Goal: Information Seeking & Learning: Learn about a topic

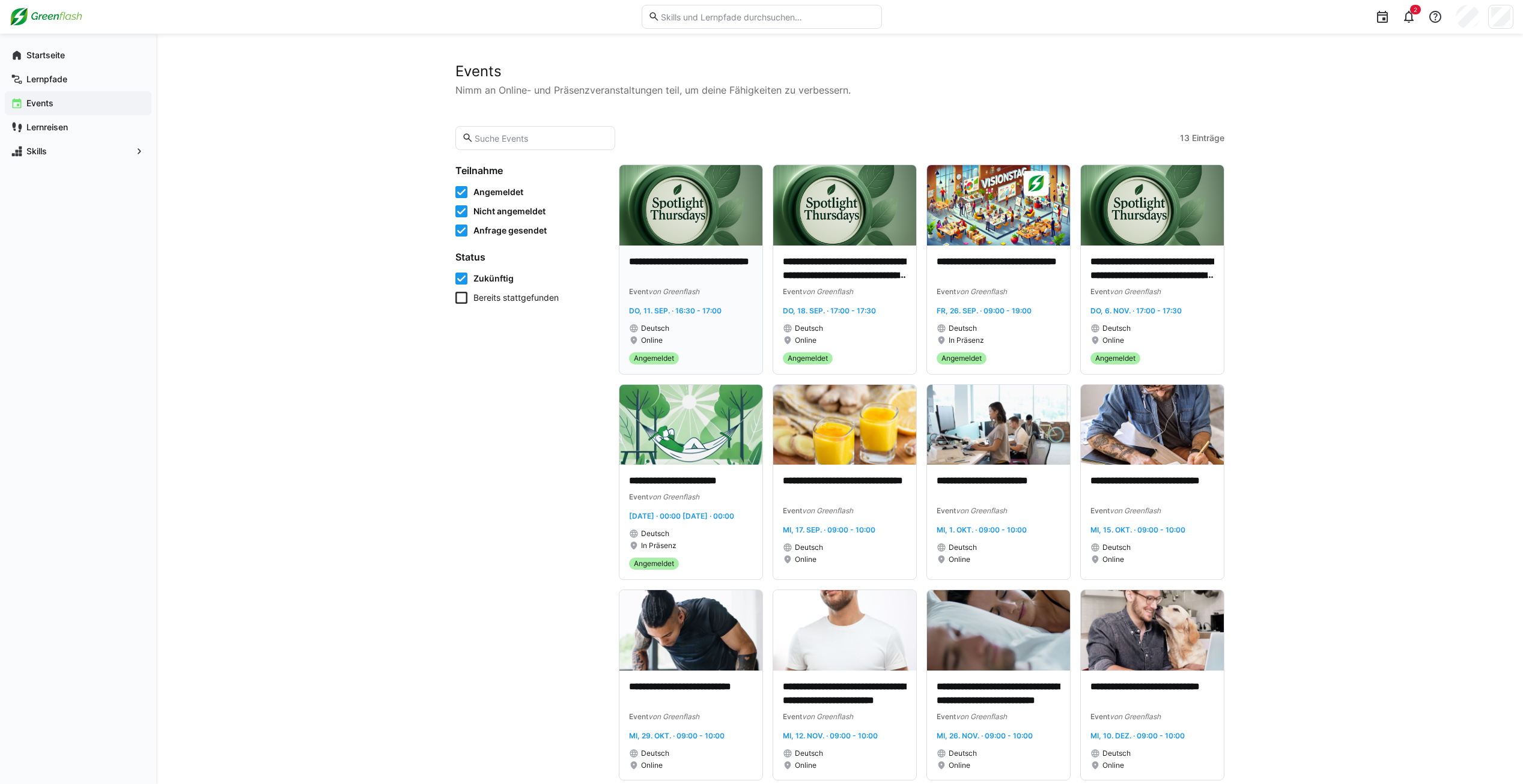
click at [692, 336] on div "Online" at bounding box center [691, 341] width 124 height 10
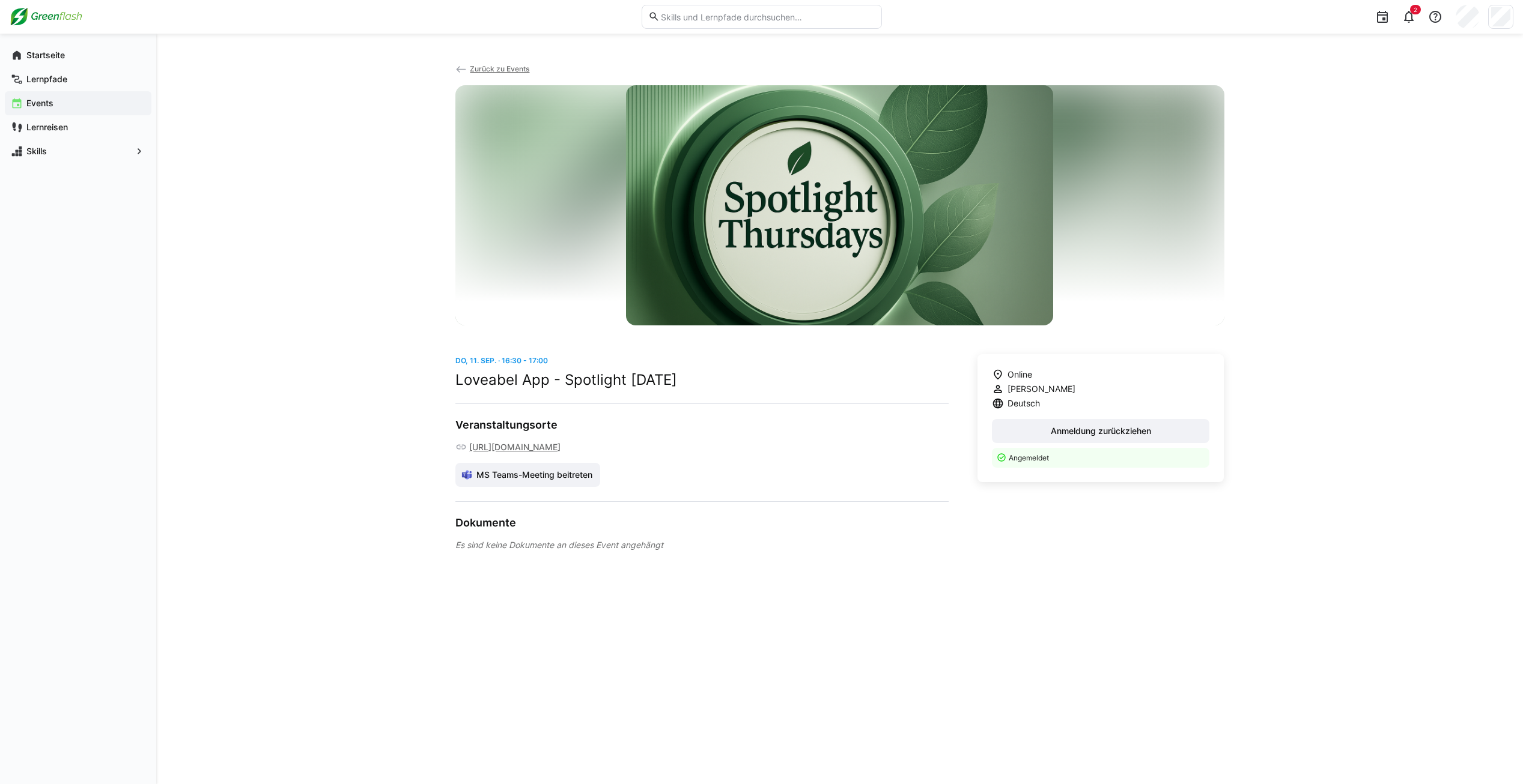
click at [510, 375] on h2 "Loveabel App - Spotlight Thursday" at bounding box center [702, 380] width 494 height 18
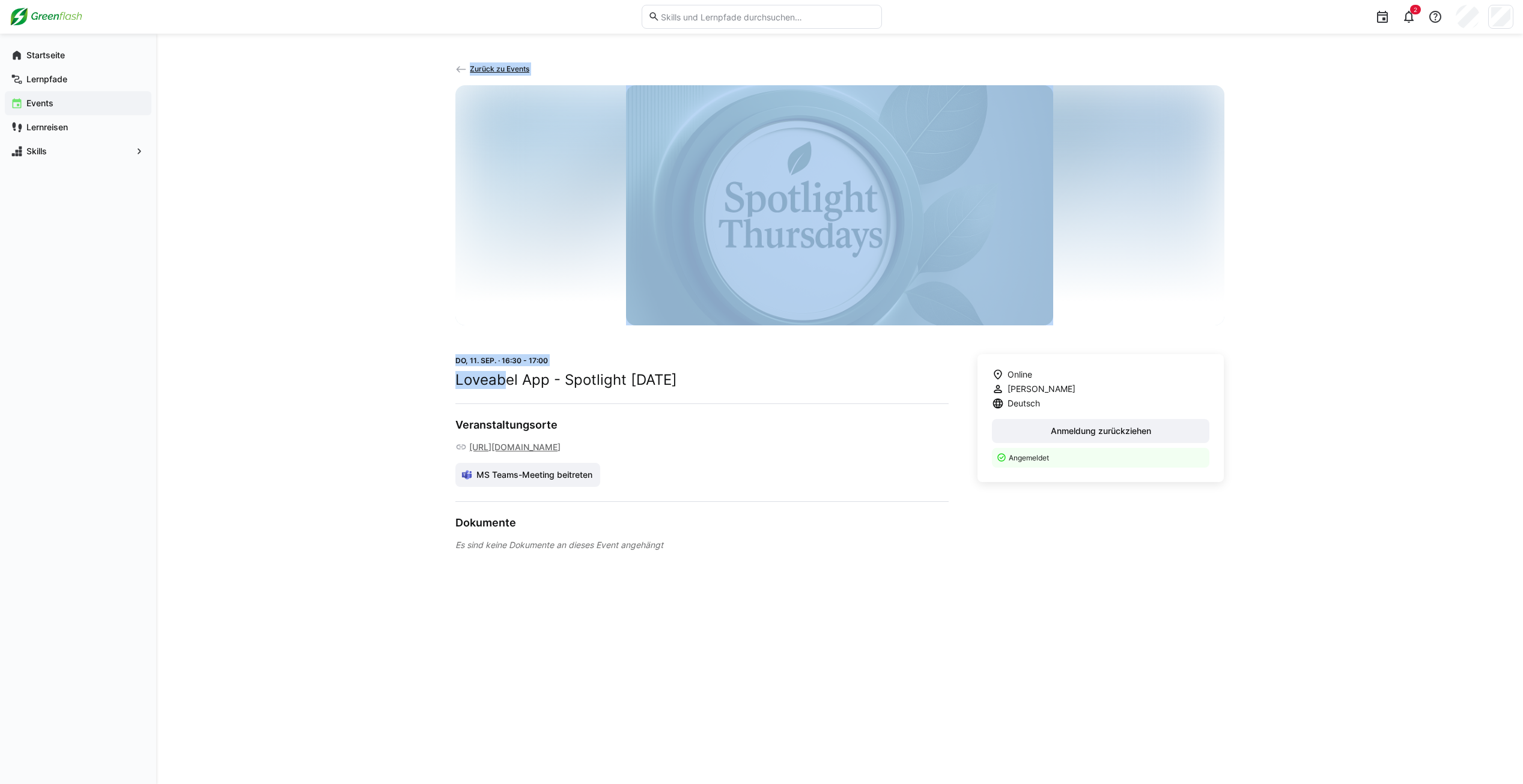
drag, startPoint x: 450, startPoint y: 377, endPoint x: 504, endPoint y: 388, distance: 55.1
click at [504, 388] on div "Zurück zu Events Do, 11. Sep. · 16:30 - 17:00 Loveabel App - Spotlight Thursday…" at bounding box center [840, 409] width 1367 height 750
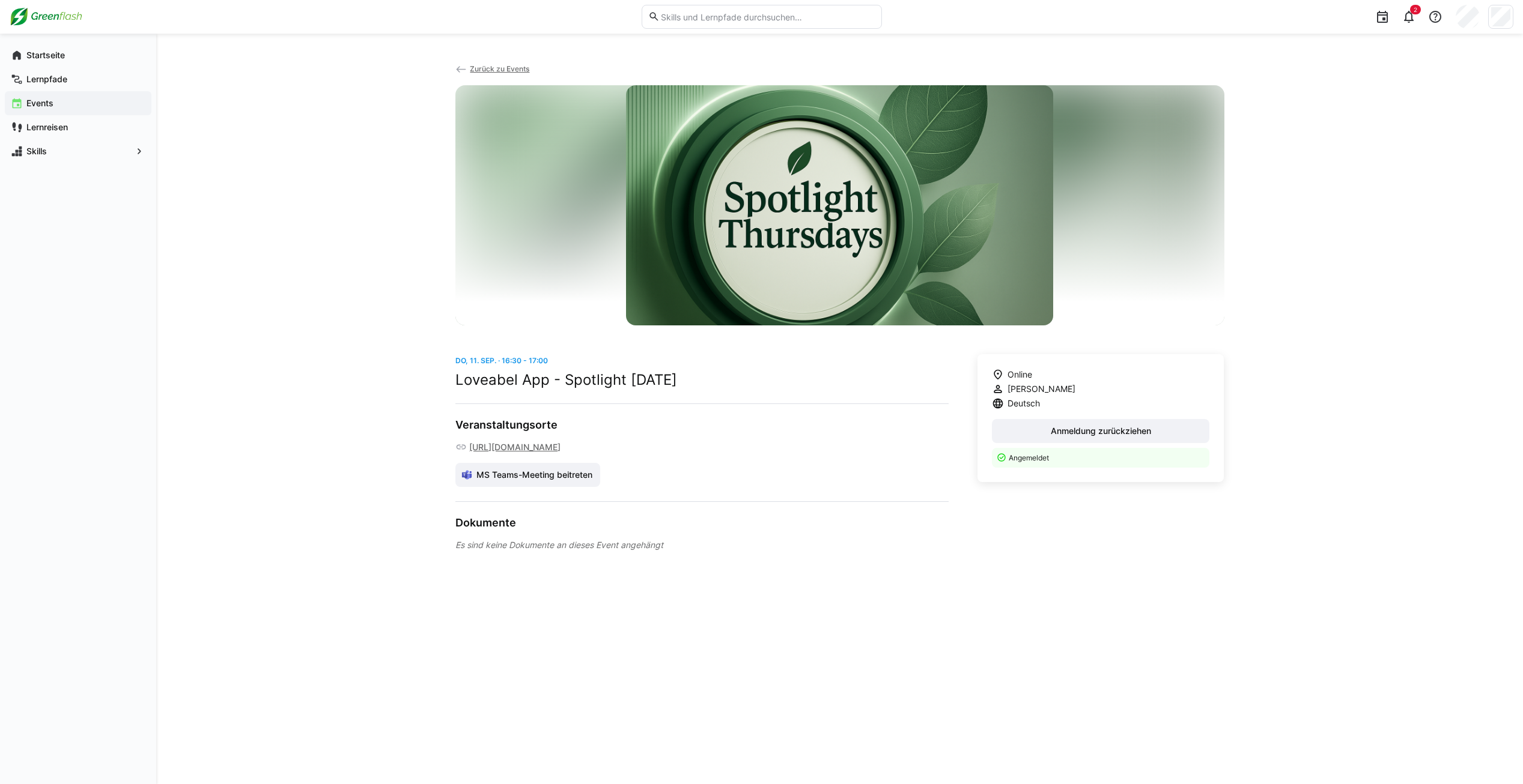
drag, startPoint x: 504, startPoint y: 388, endPoint x: 532, endPoint y: 387, distance: 28.0
click at [532, 387] on h2 "Loveabel App - Spotlight Thursday" at bounding box center [702, 380] width 494 height 18
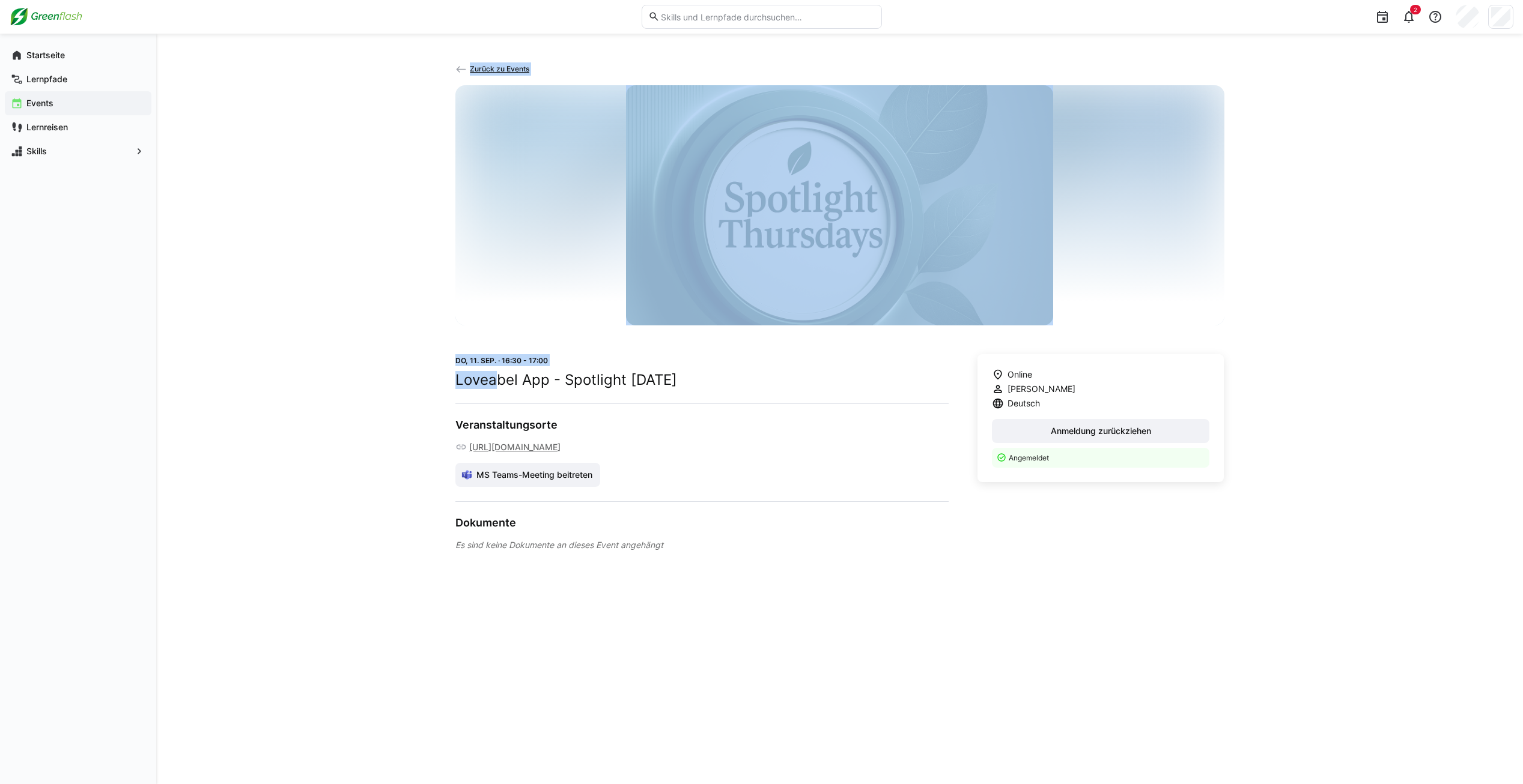
drag, startPoint x: 452, startPoint y: 379, endPoint x: 494, endPoint y: 382, distance: 42.1
click at [494, 382] on div "Zurück zu Events Do, 11. Sep. · 16:30 - 17:00 Loveabel App - Spotlight Thursday…" at bounding box center [840, 409] width 1367 height 750
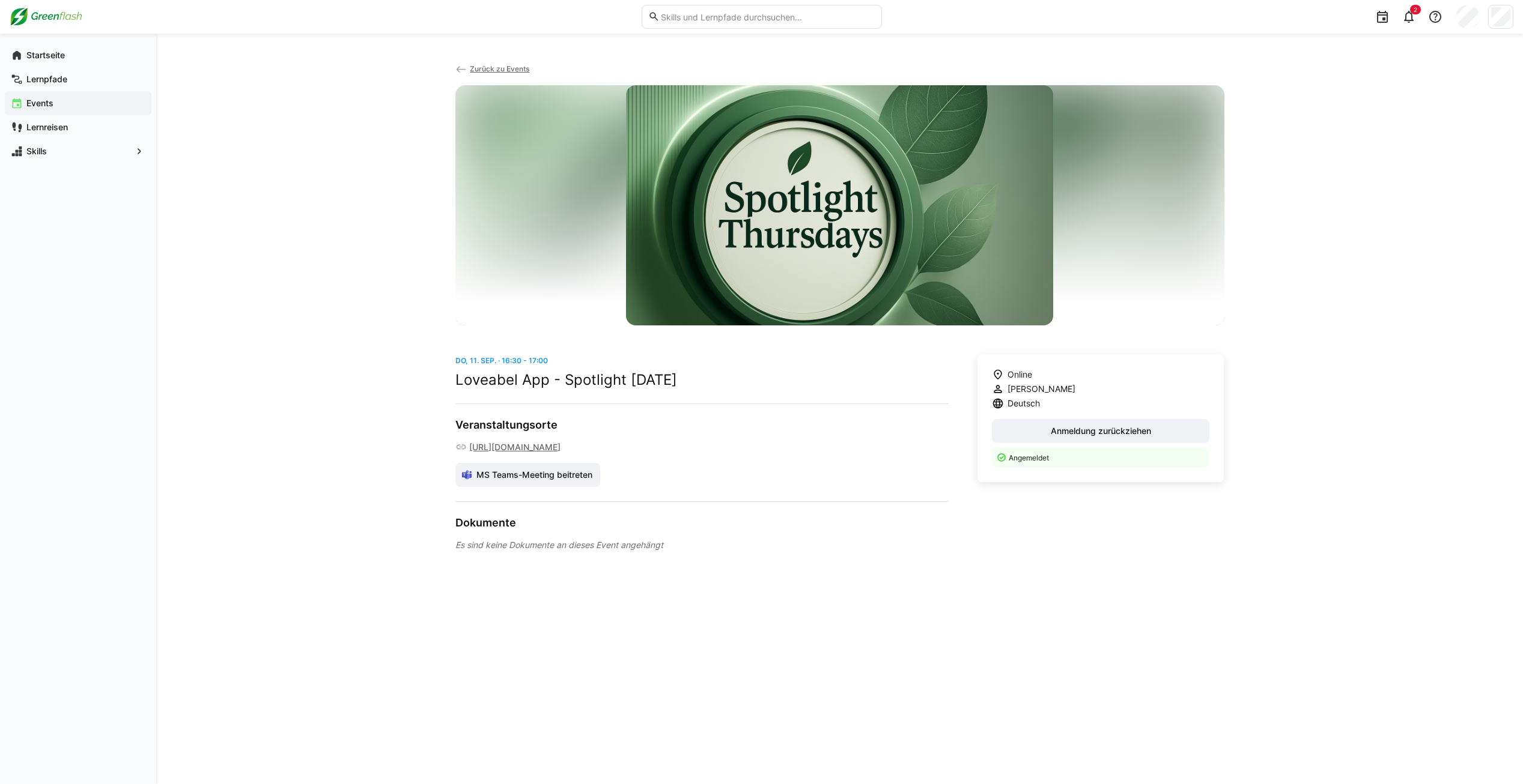
drag, startPoint x: 494, startPoint y: 382, endPoint x: 515, endPoint y: 383, distance: 21.0
click at [515, 383] on h2 "Loveabel App - Spotlight Thursday" at bounding box center [702, 380] width 494 height 18
click at [478, 383] on h2 "Loveabel App - Spotlight Thursday" at bounding box center [702, 380] width 494 height 18
copy h2 "Loveabel"
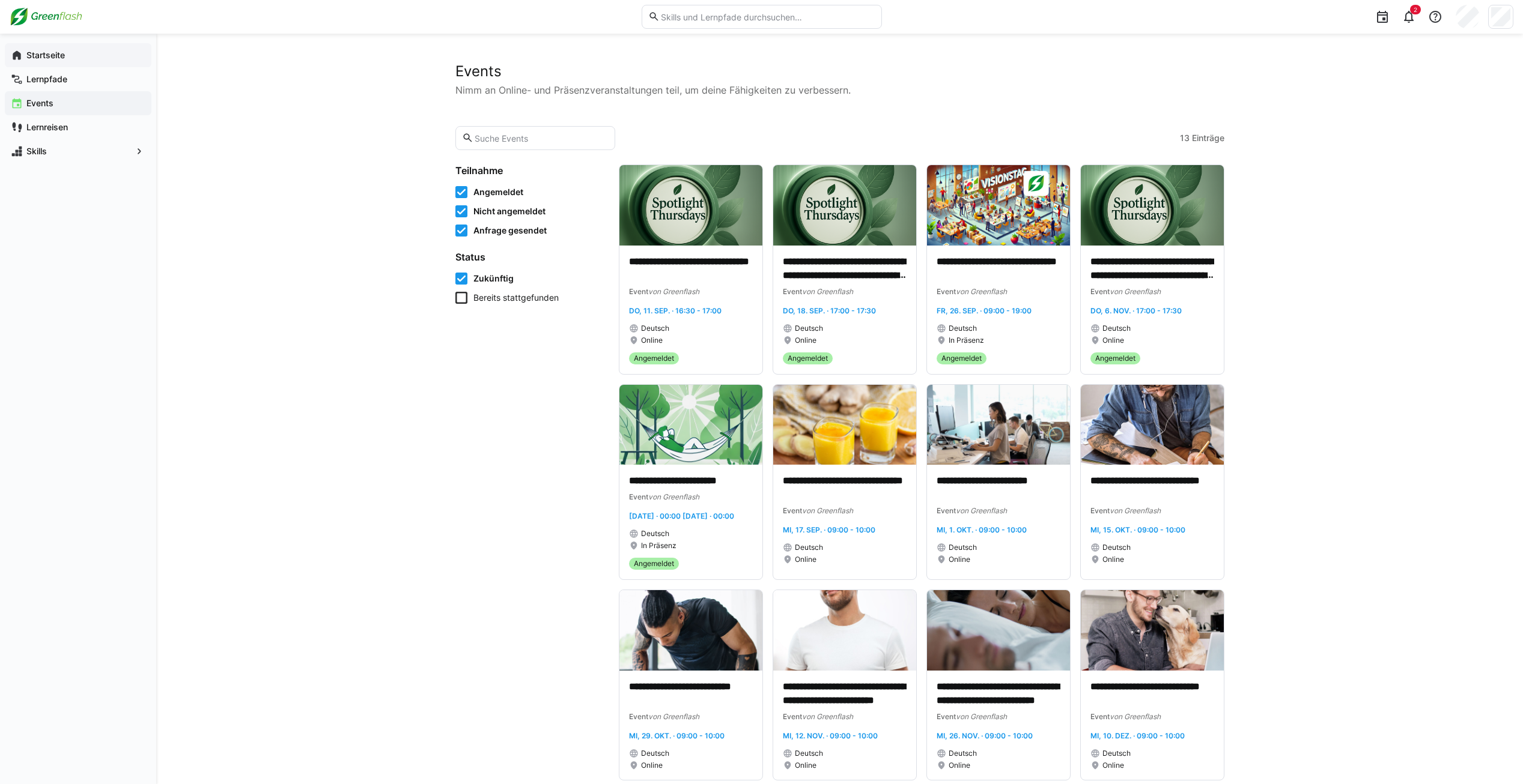
click at [0, 0] on app-navigation-label "Startseite" at bounding box center [0, 0] width 0 height 0
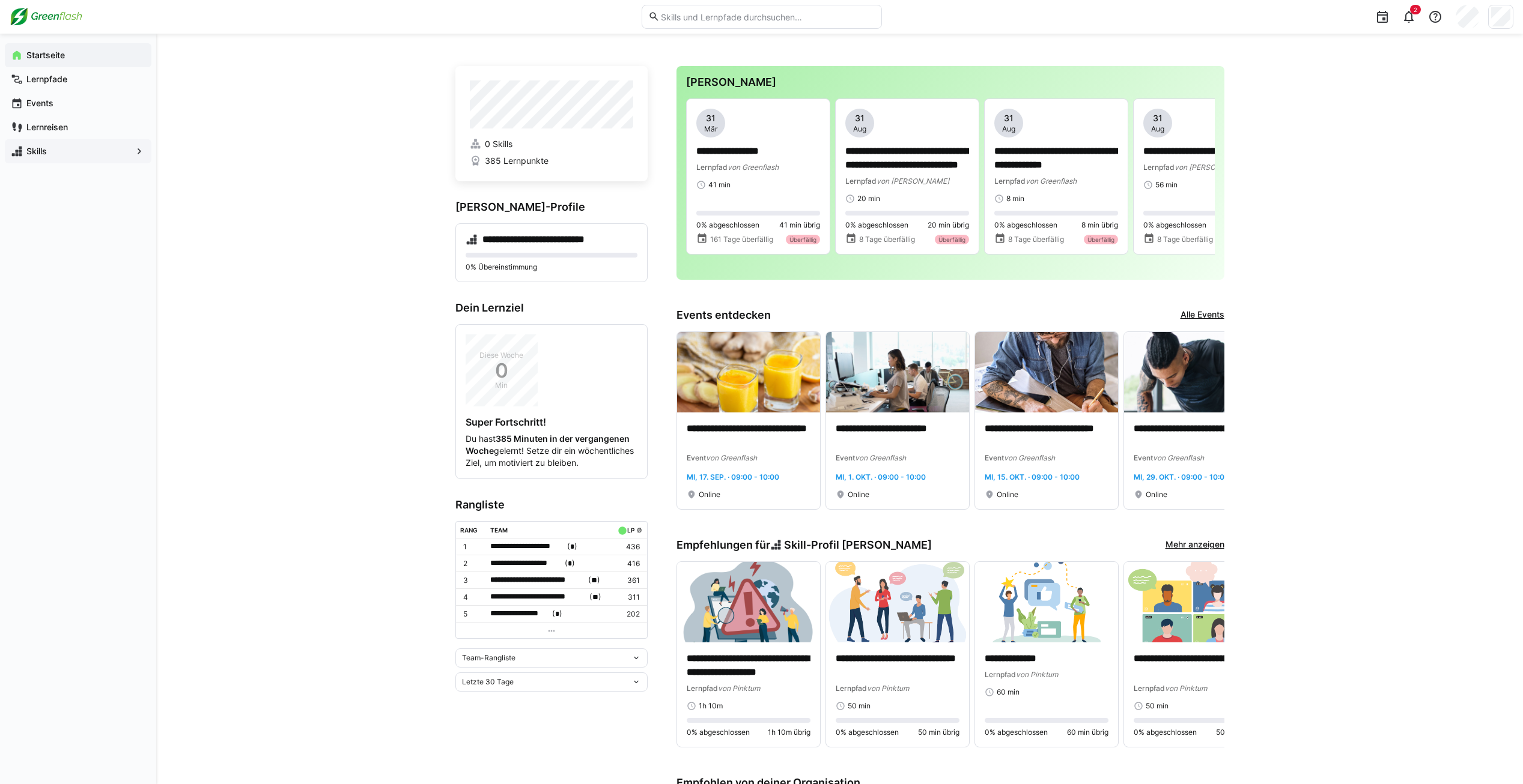
click at [0, 0] on app-navigation-label "Skills" at bounding box center [0, 0] width 0 height 0
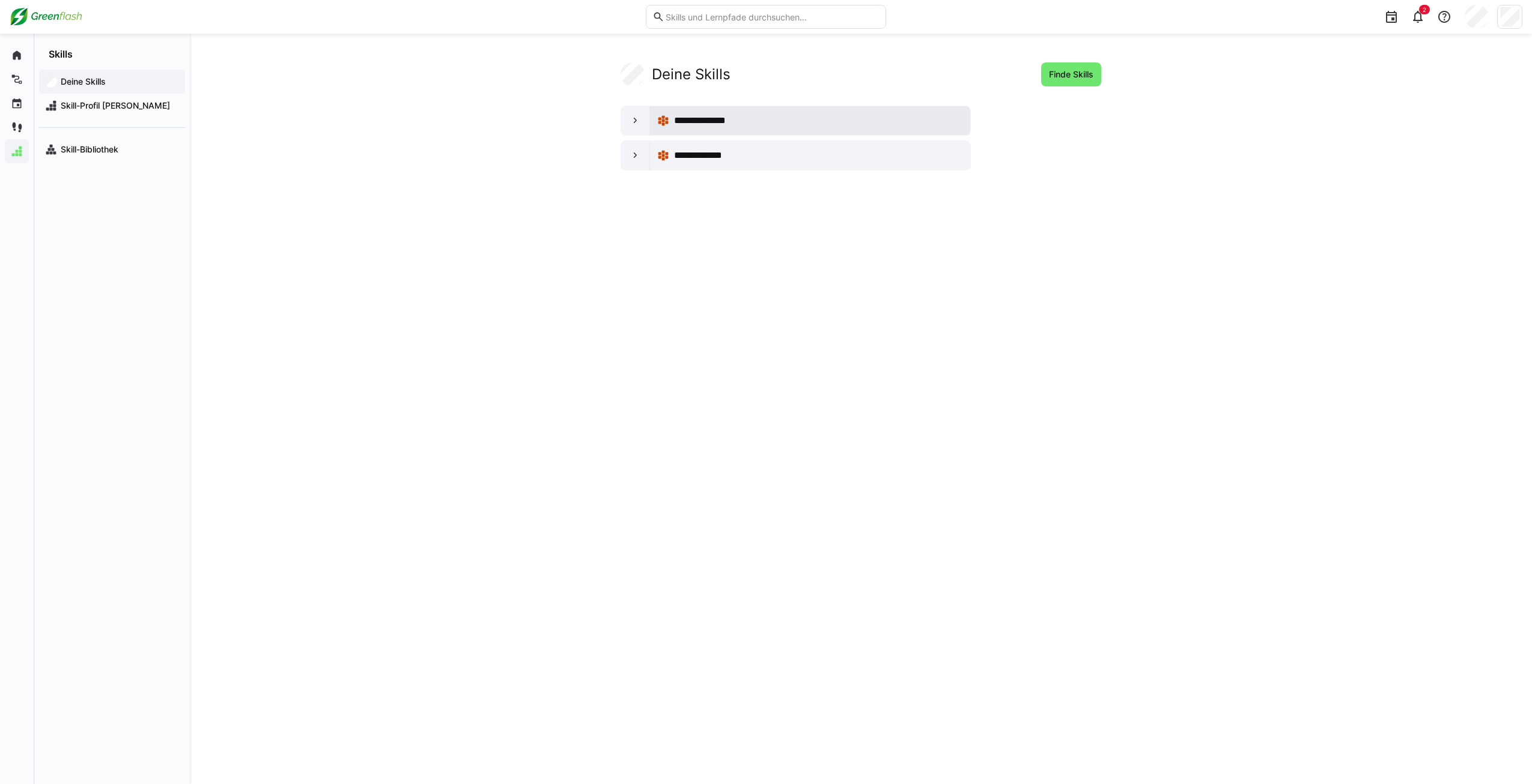
click at [700, 125] on span "**********" at bounding box center [707, 120] width 65 height 14
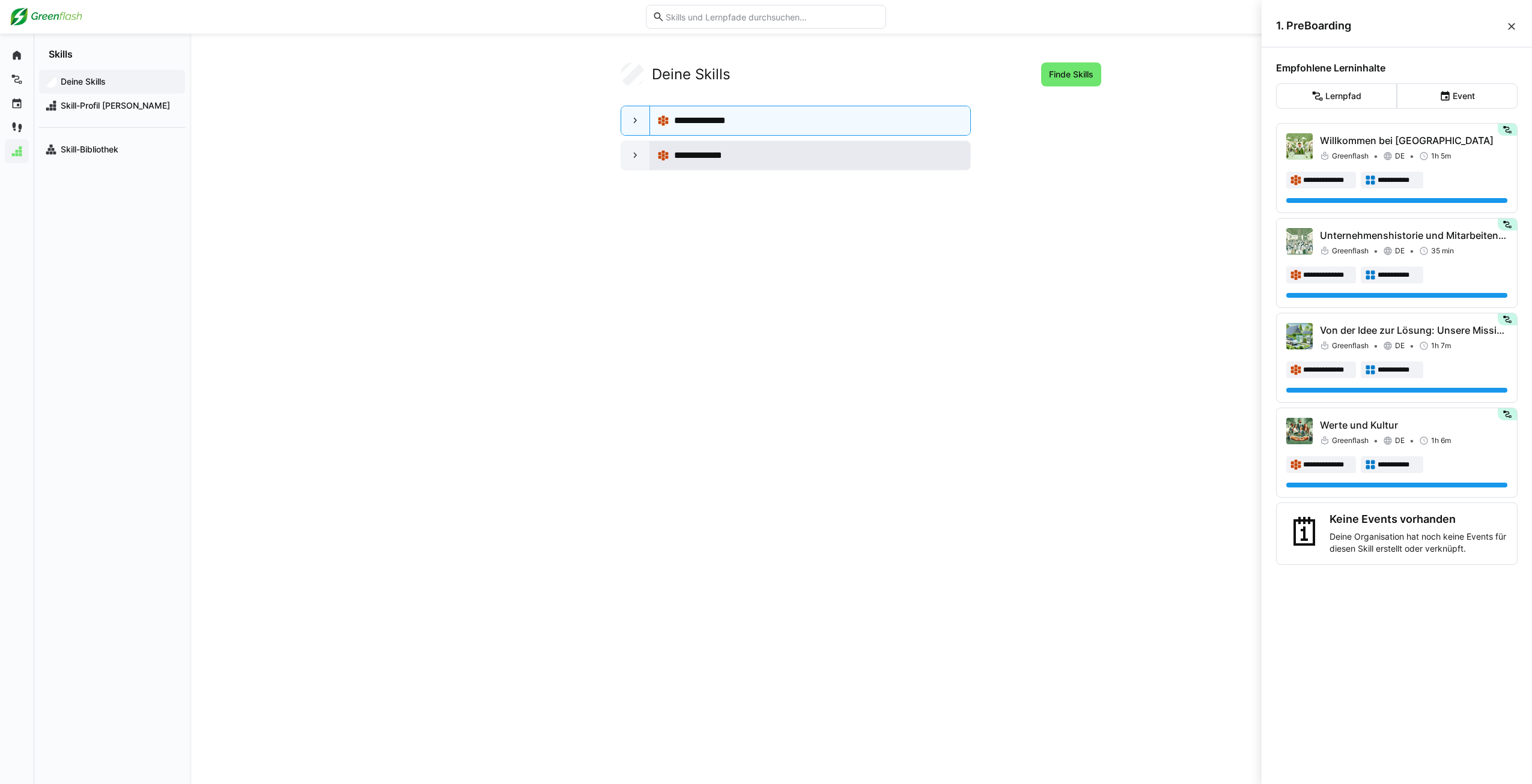
click at [736, 170] on div "**********" at bounding box center [810, 155] width 320 height 29
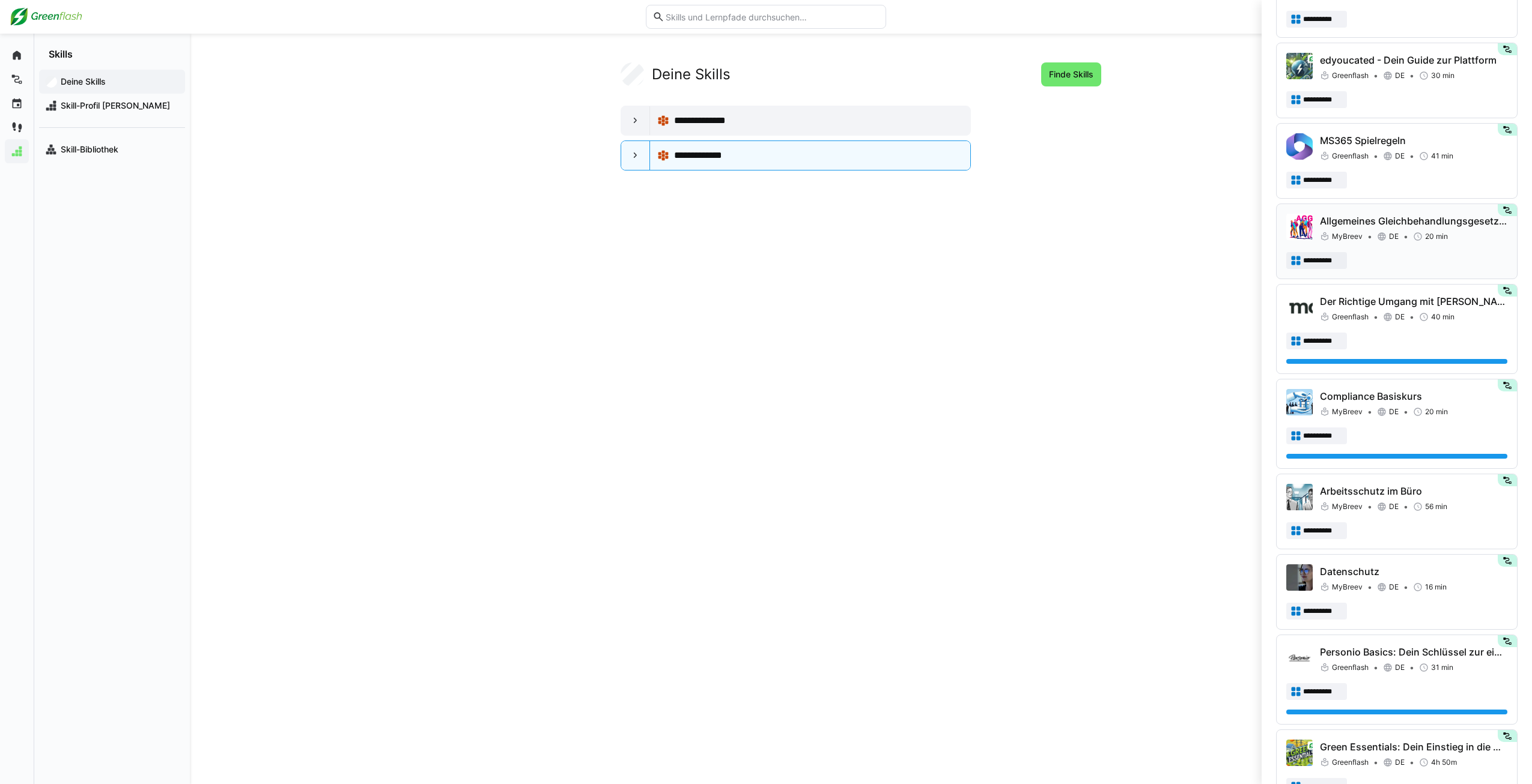
scroll to position [648, 0]
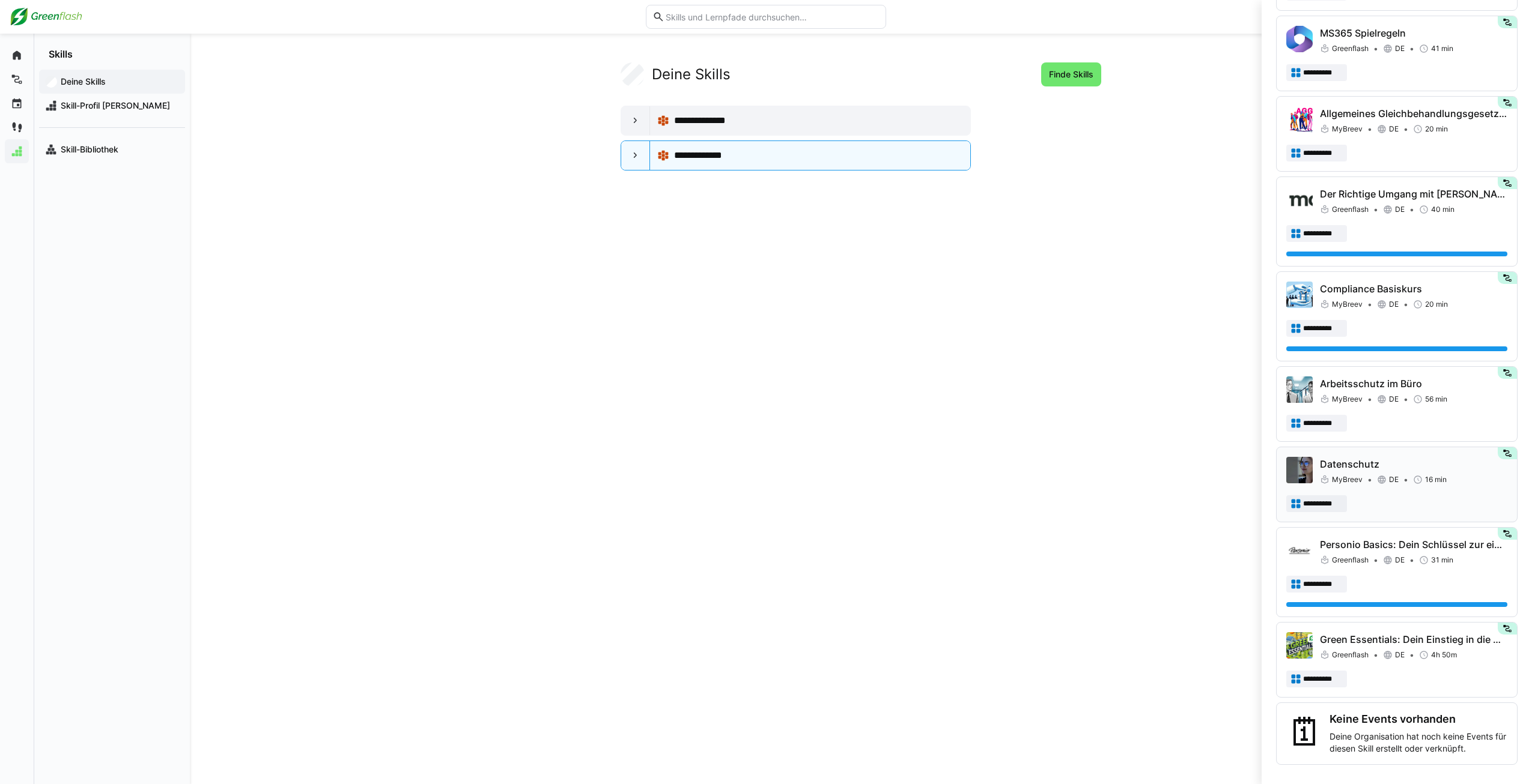
click at [1395, 479] on span "DE" at bounding box center [1394, 480] width 10 height 10
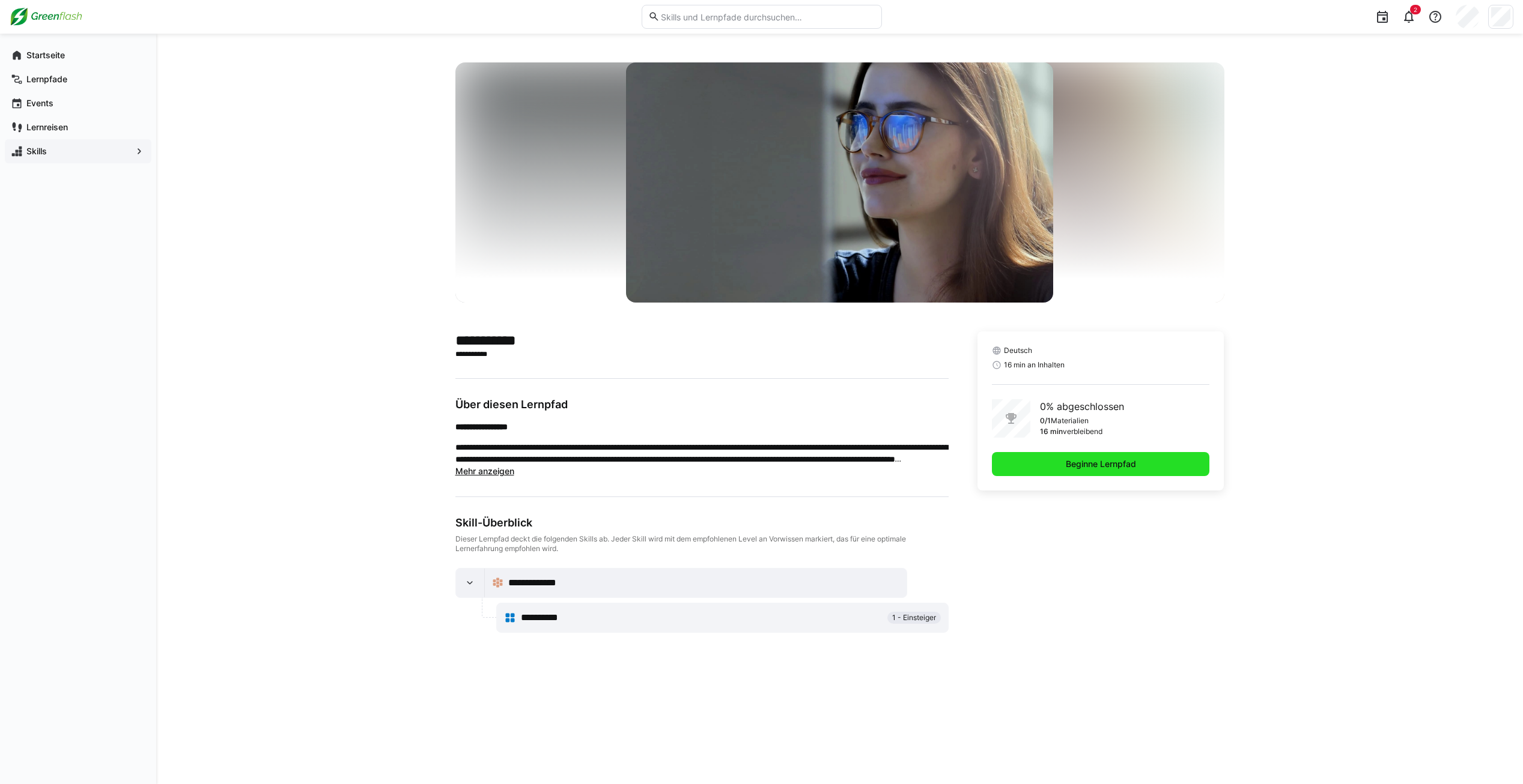
click at [1105, 461] on span "Beginne Lernpfad" at bounding box center [1101, 464] width 74 height 12
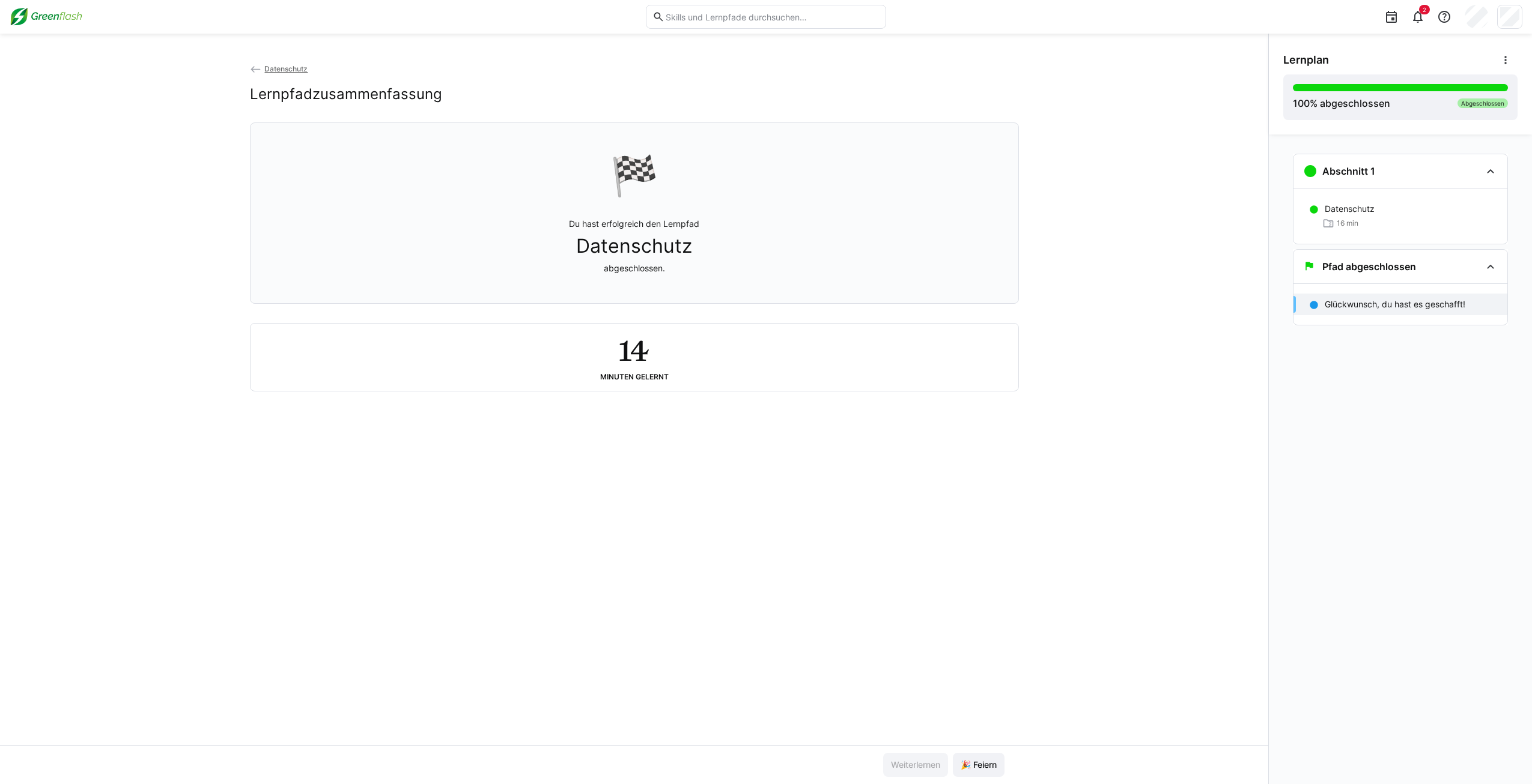
click at [975, 749] on div "Weiterlernen 🎉 Feiern" at bounding box center [634, 765] width 1268 height 39
click at [972, 765] on span "🎉 Feiern" at bounding box center [978, 765] width 40 height 12
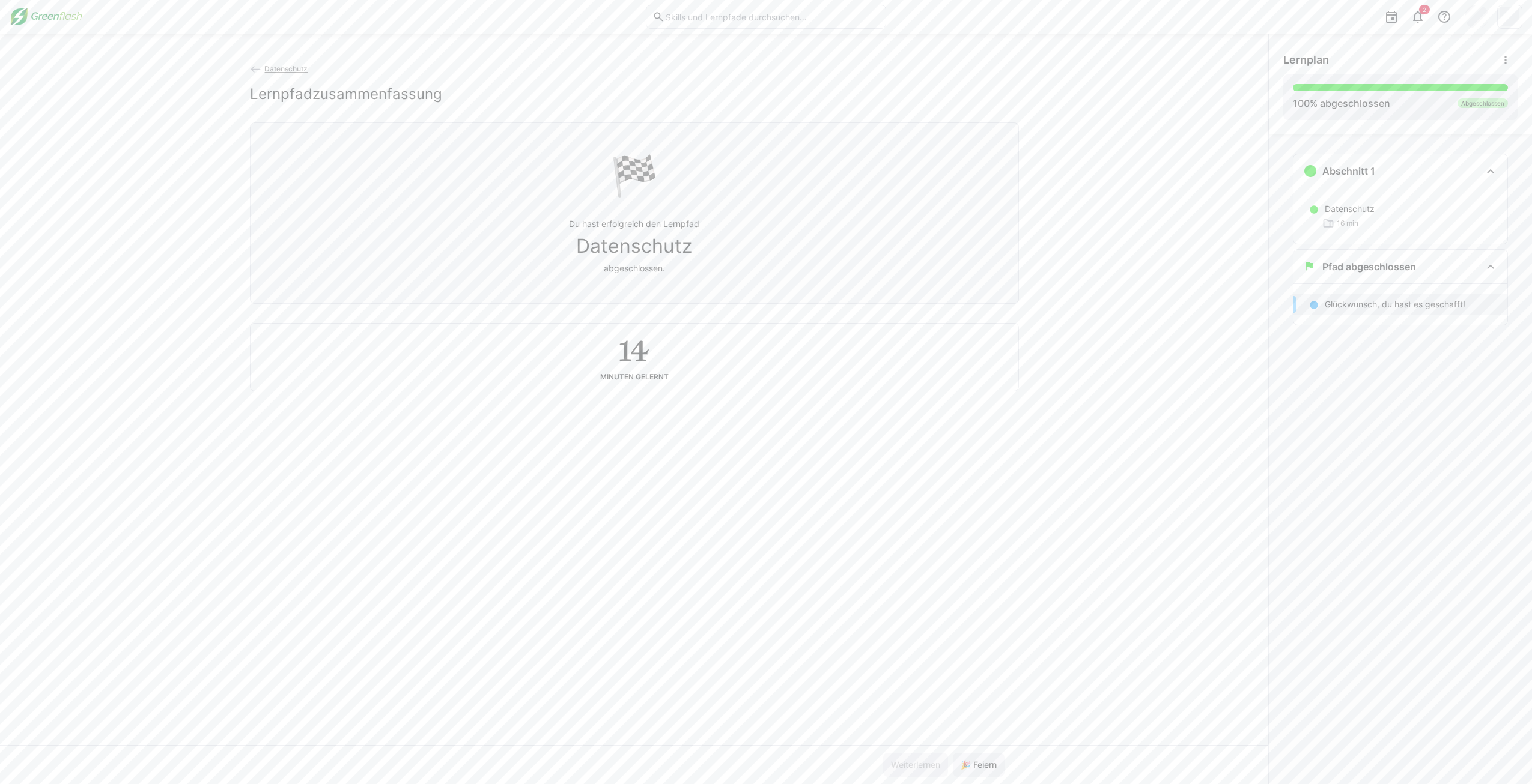
click at [50, 18] on img at bounding box center [46, 17] width 73 height 19
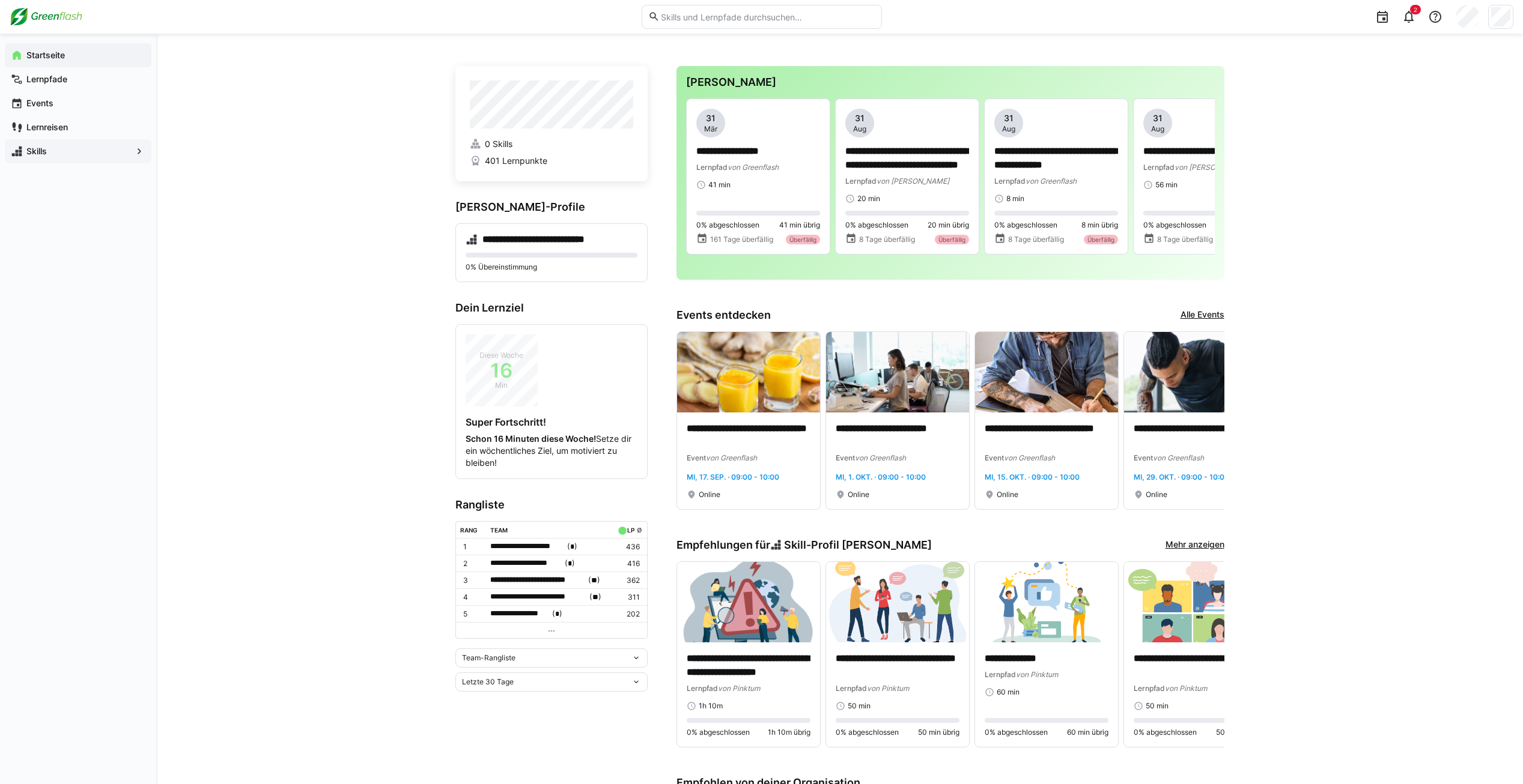
click at [0, 0] on app-navigation-label "Skills" at bounding box center [0, 0] width 0 height 0
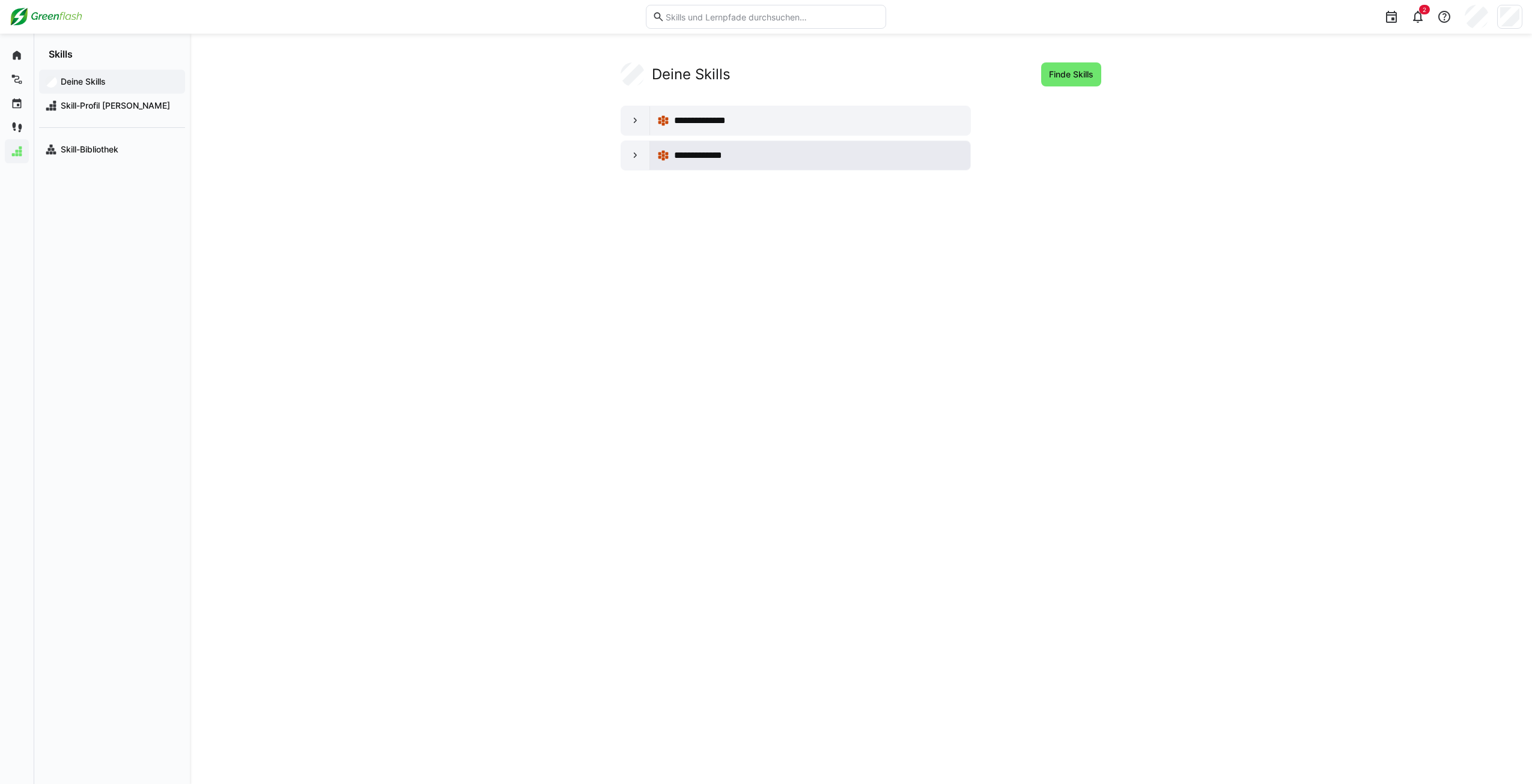
click at [674, 168] on div "**********" at bounding box center [810, 155] width 320 height 29
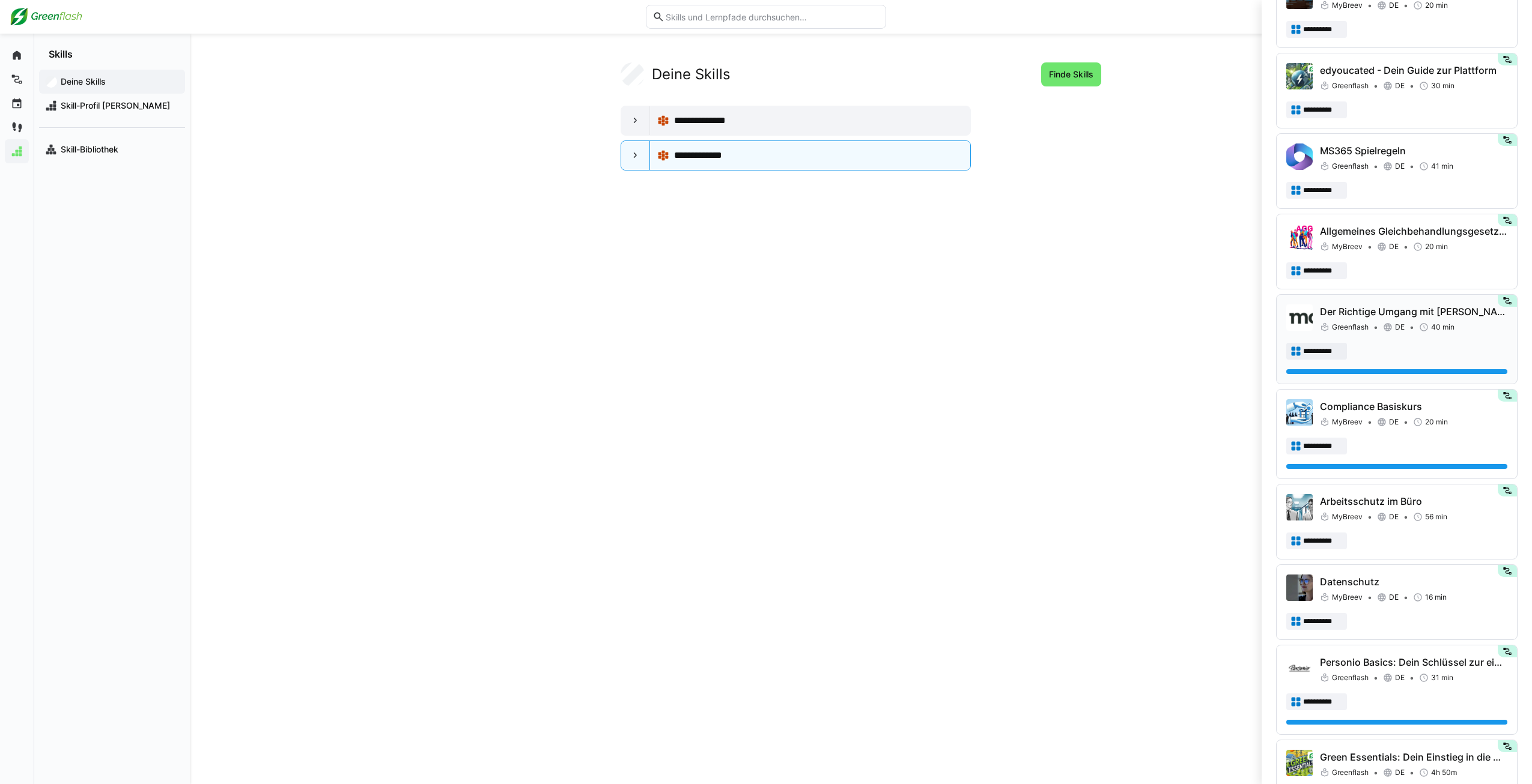
scroll to position [648, 0]
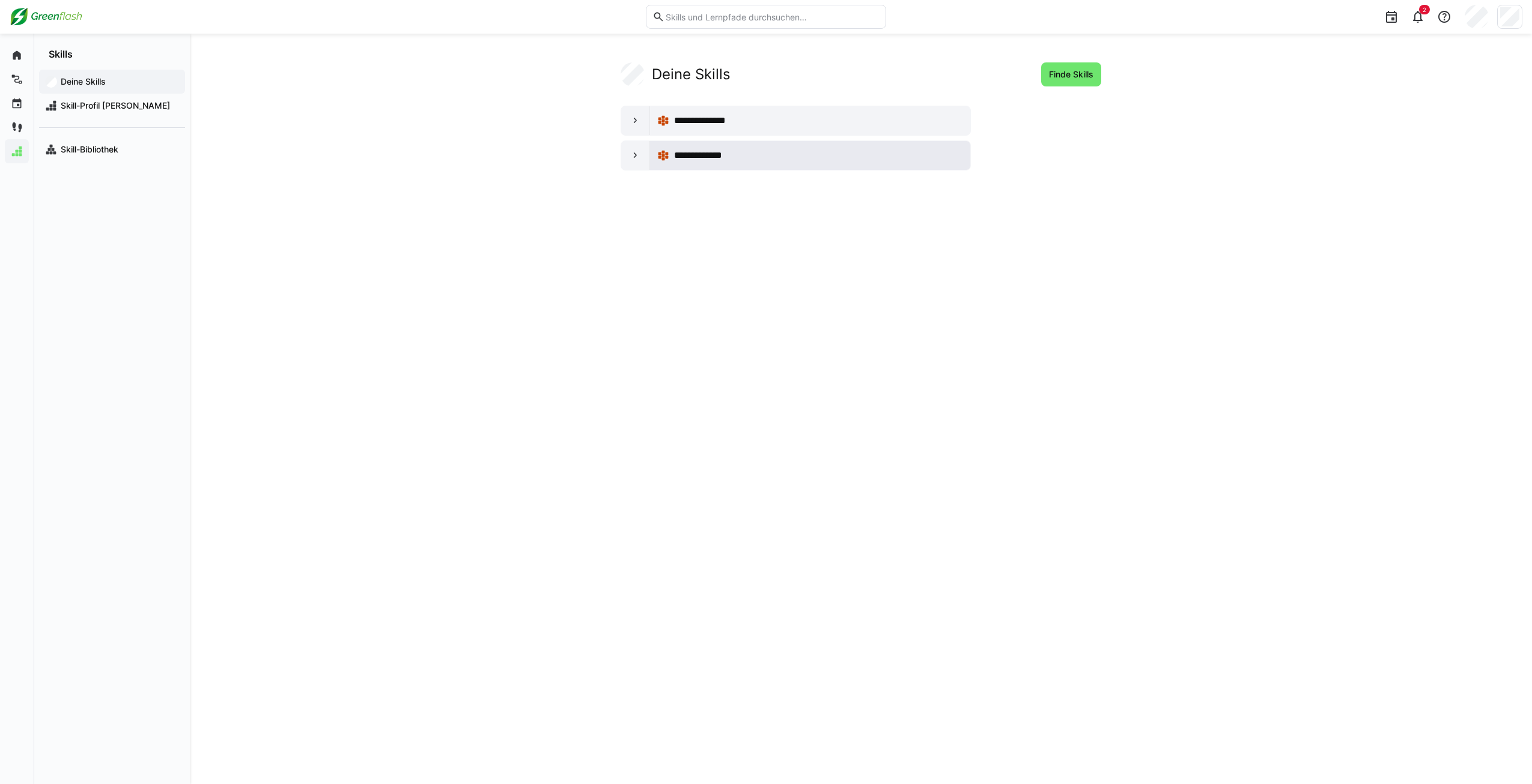
click at [747, 155] on div "**********" at bounding box center [819, 155] width 289 height 14
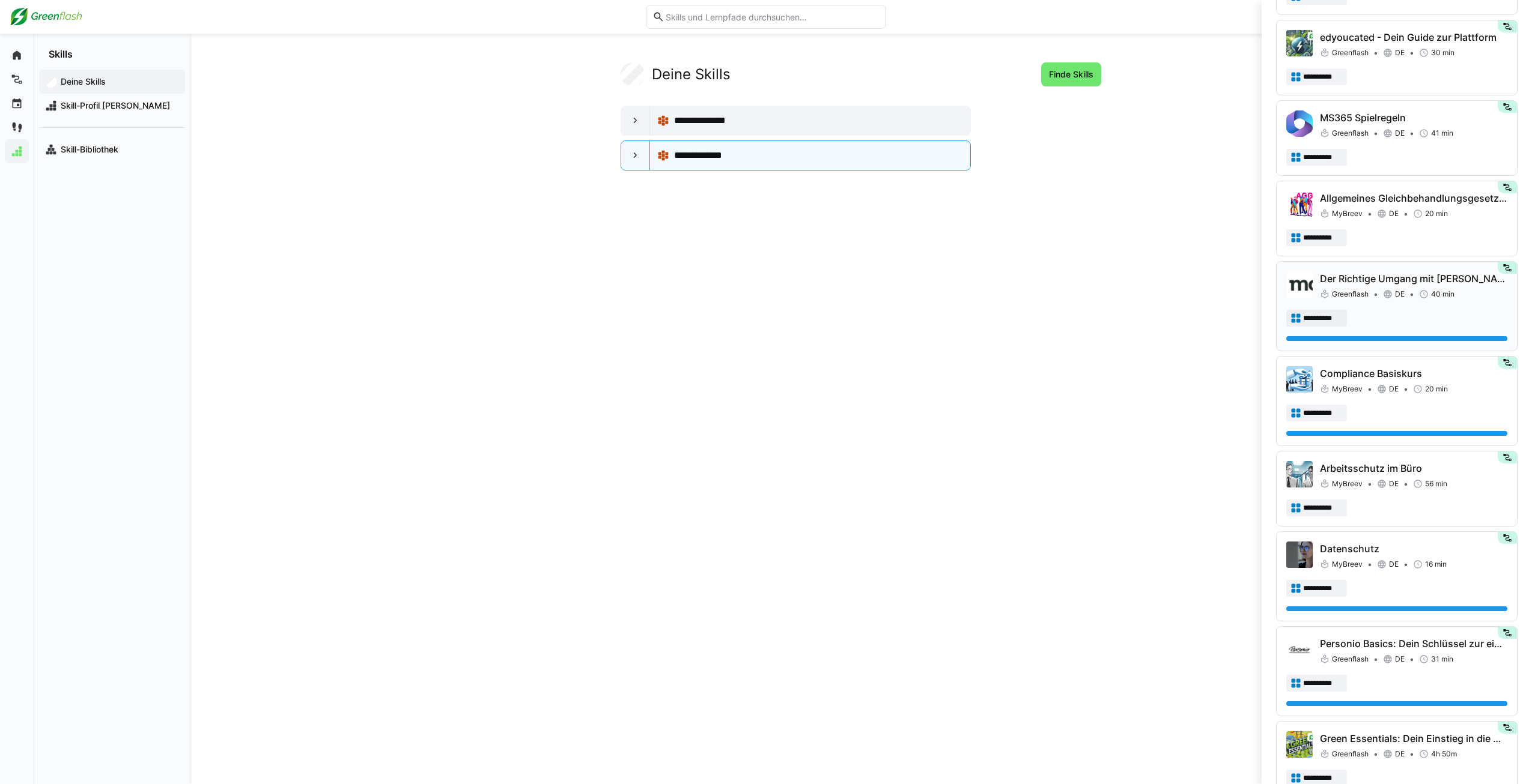
scroll to position [543, 0]
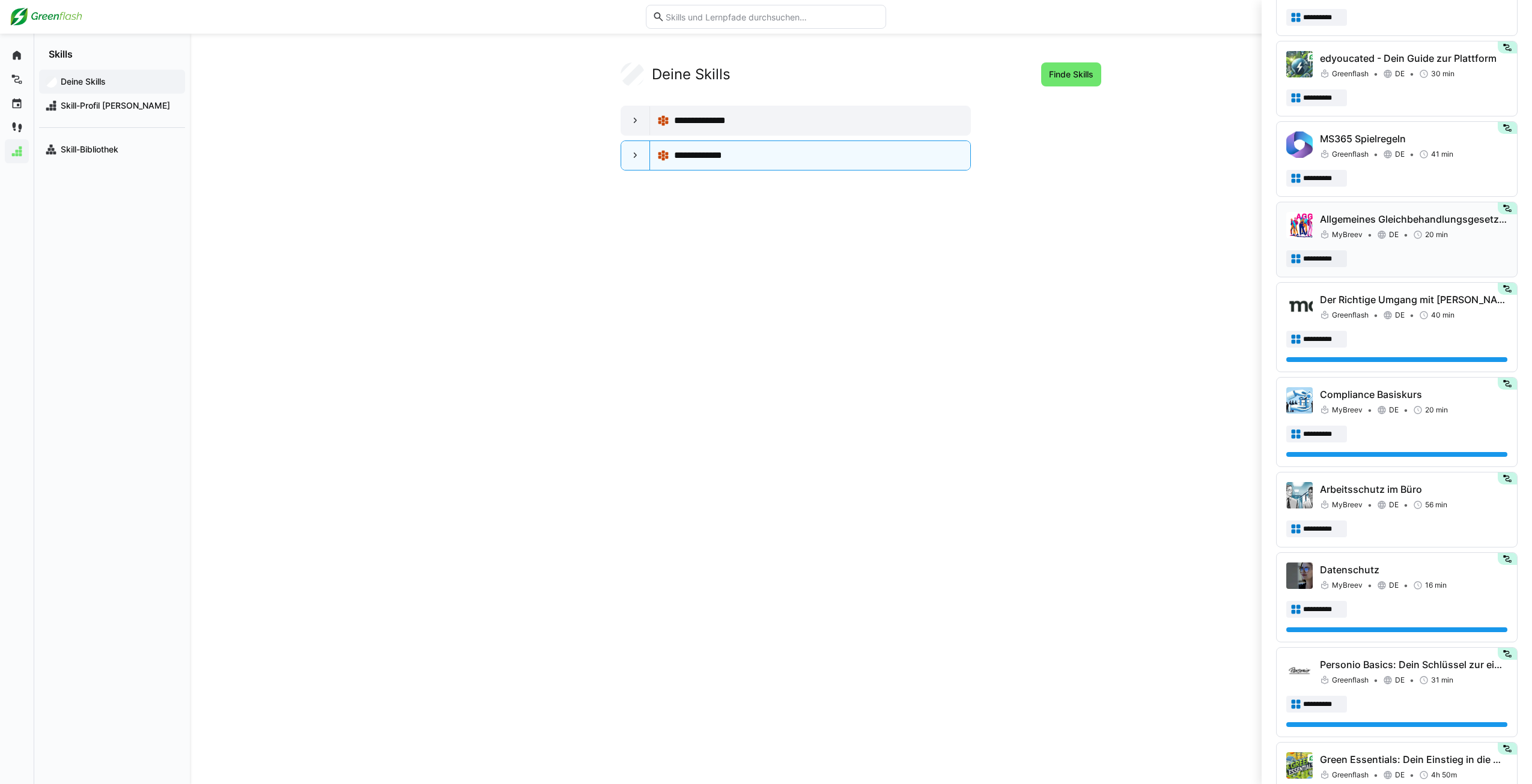
click at [1374, 233] on div "MyBreev DE 20 min" at bounding box center [1413, 234] width 187 height 12
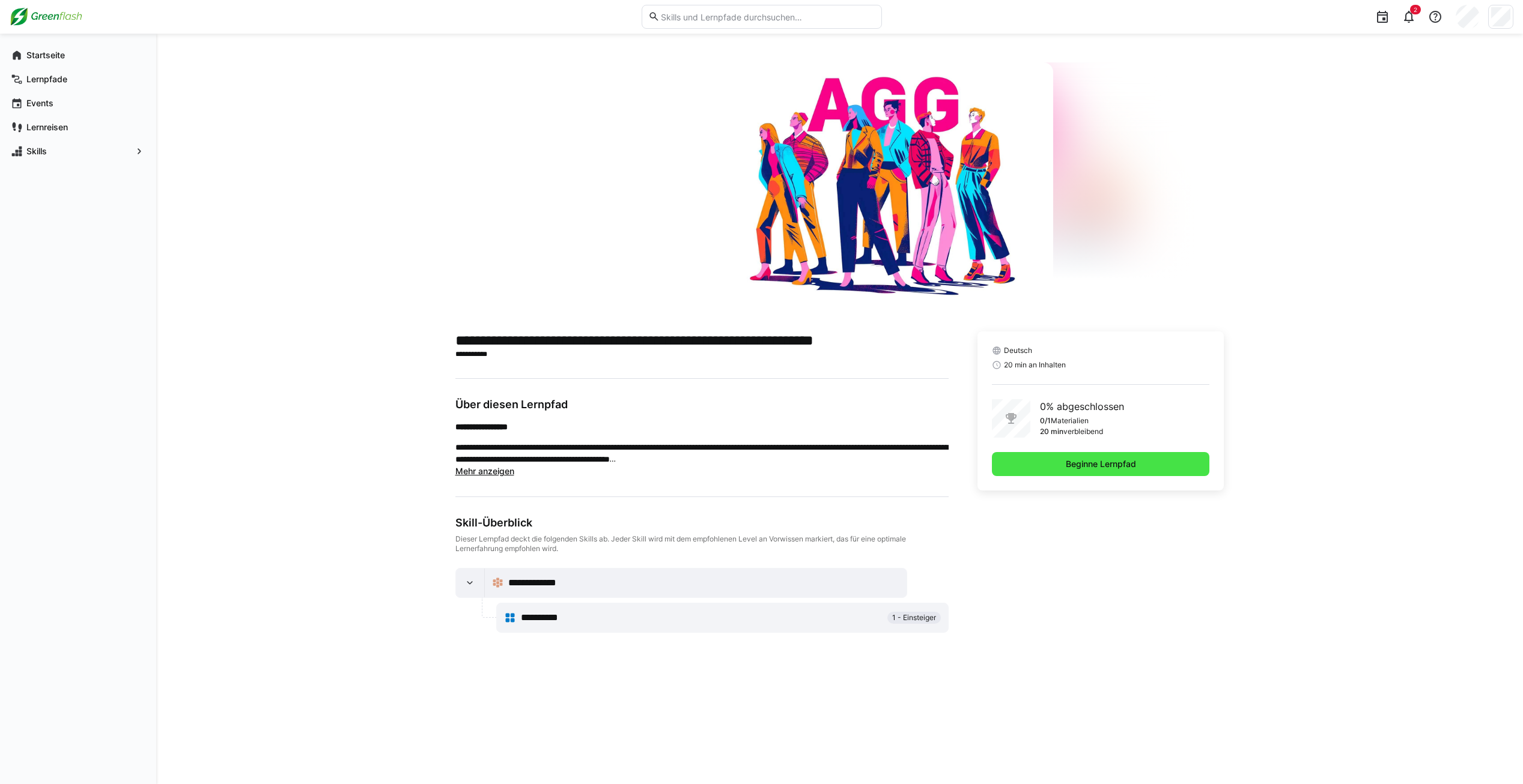
click at [1115, 465] on span "Beginne Lernpfad" at bounding box center [1101, 464] width 74 height 12
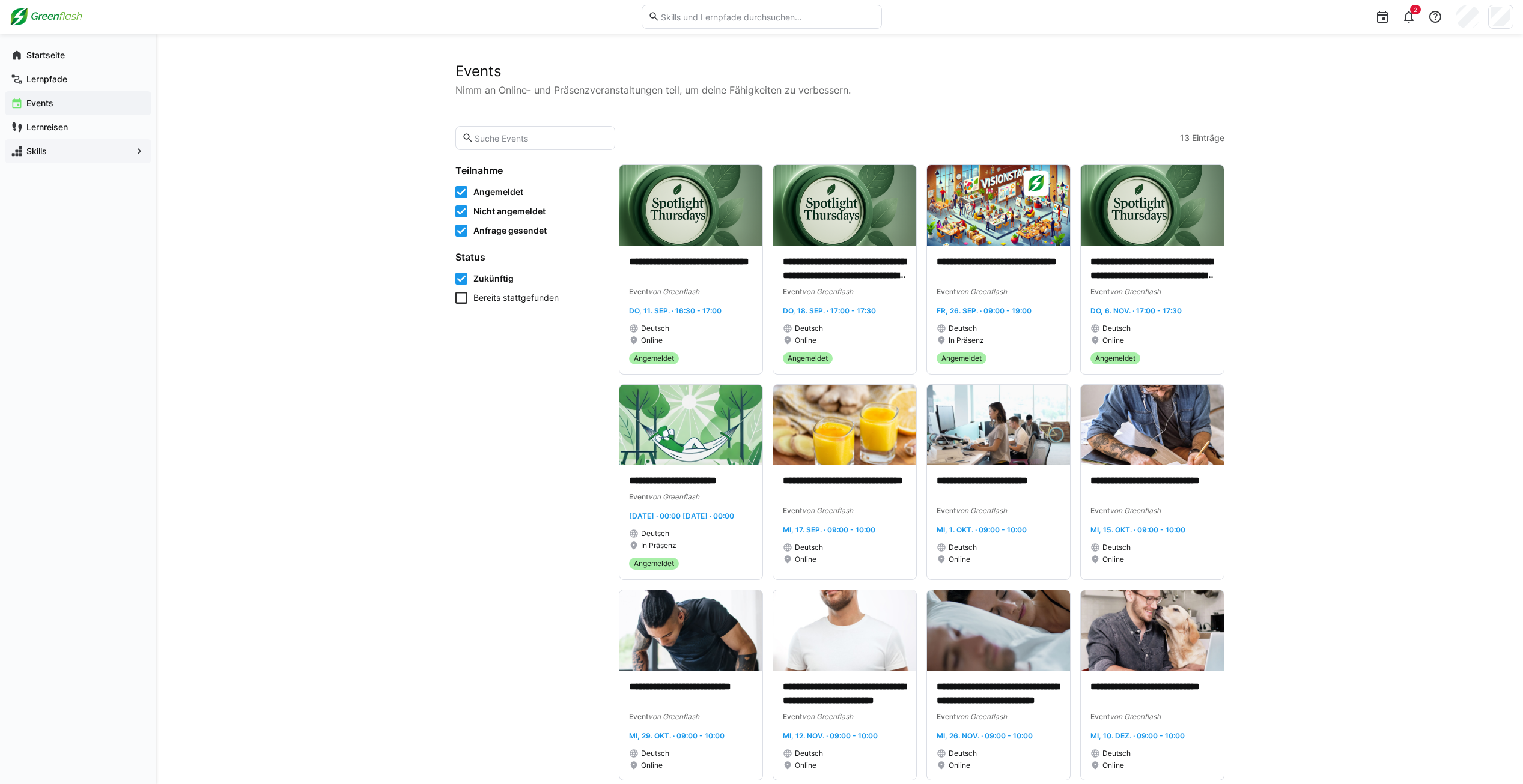
click at [54, 152] on span "Skills" at bounding box center [78, 151] width 107 height 12
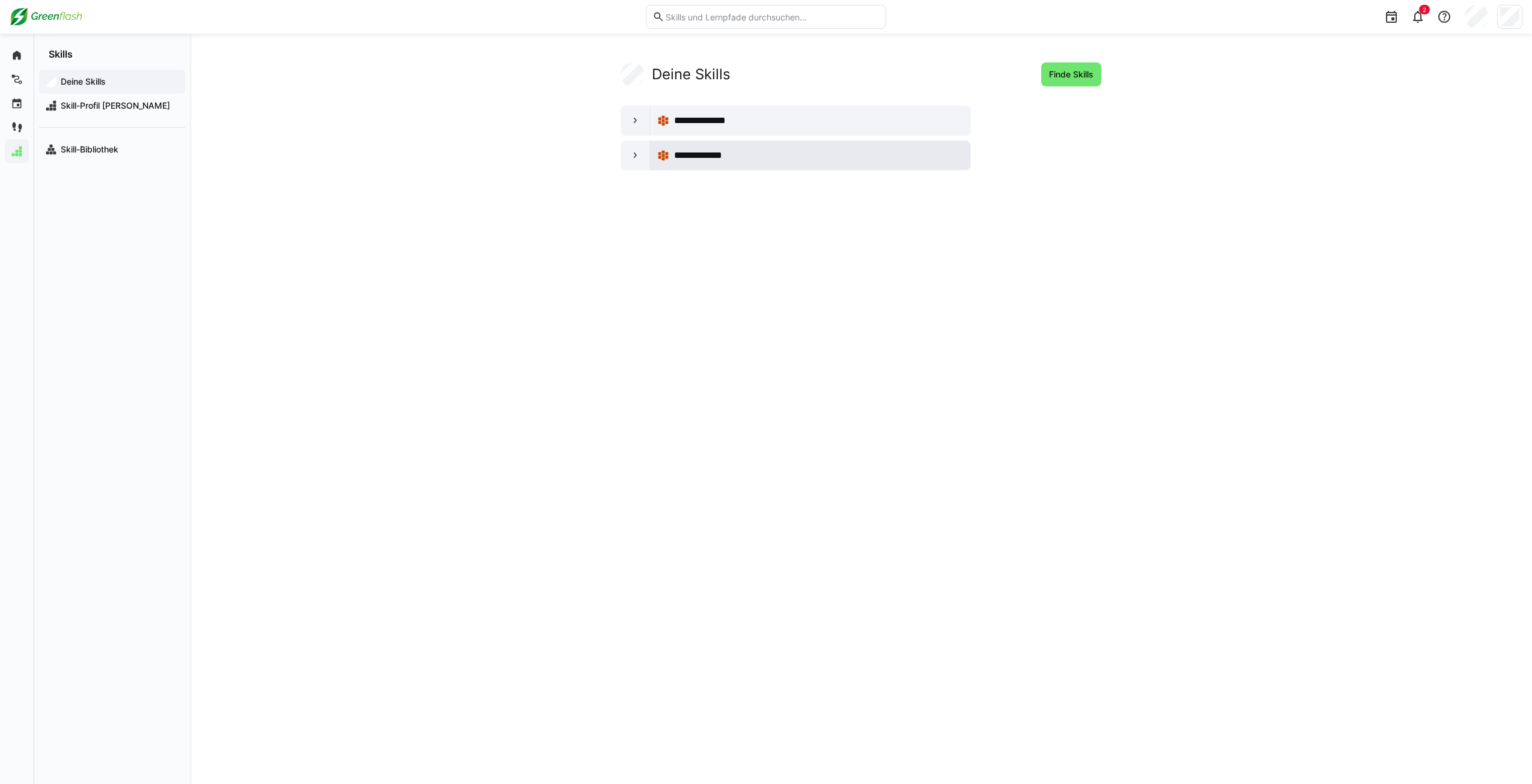
click at [871, 158] on div "**********" at bounding box center [819, 155] width 289 height 14
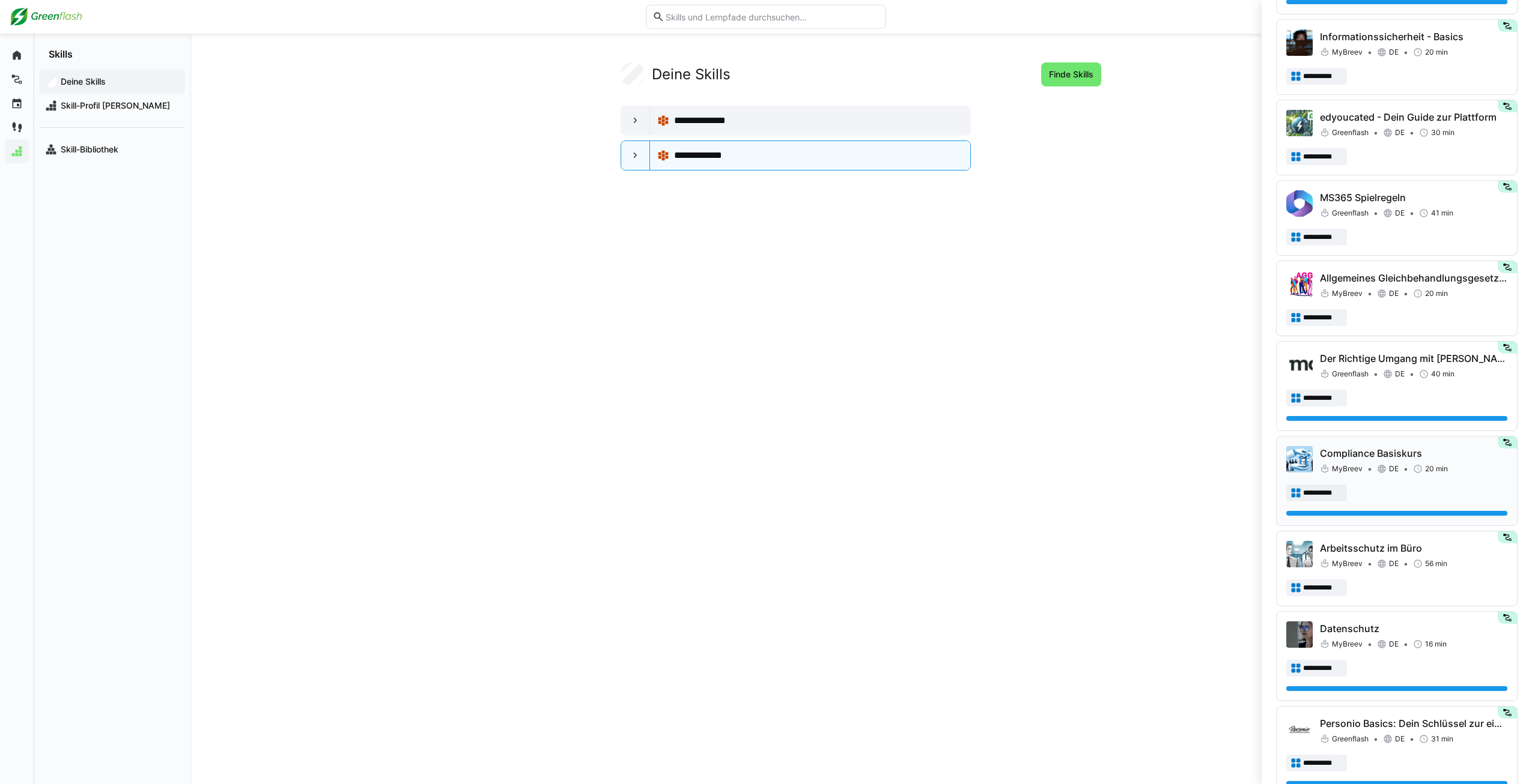
scroll to position [482, 0]
click at [1391, 307] on div "**********" at bounding box center [1397, 299] width 221 height 55
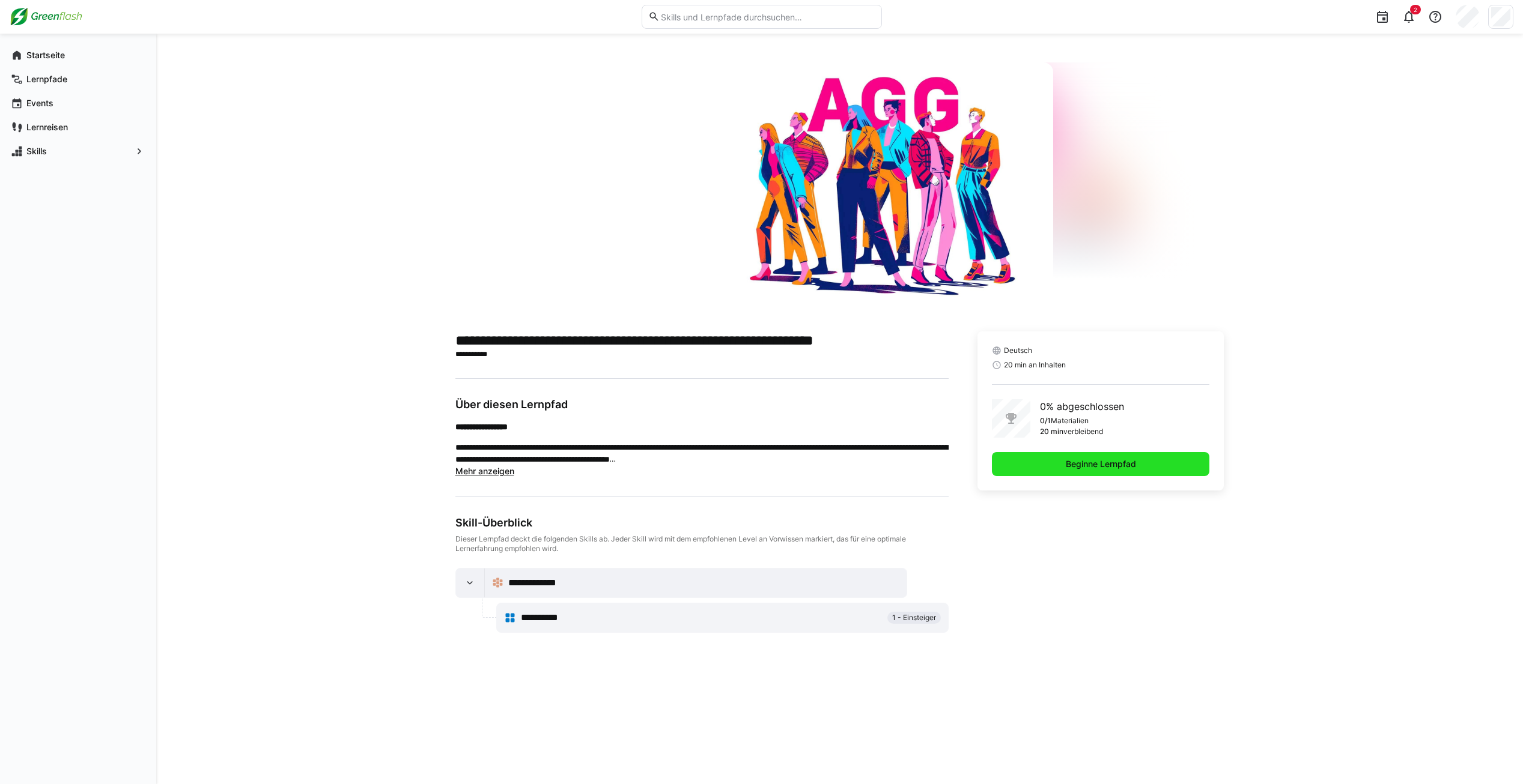
click at [1158, 471] on span "Beginne Lernpfad" at bounding box center [1101, 464] width 218 height 24
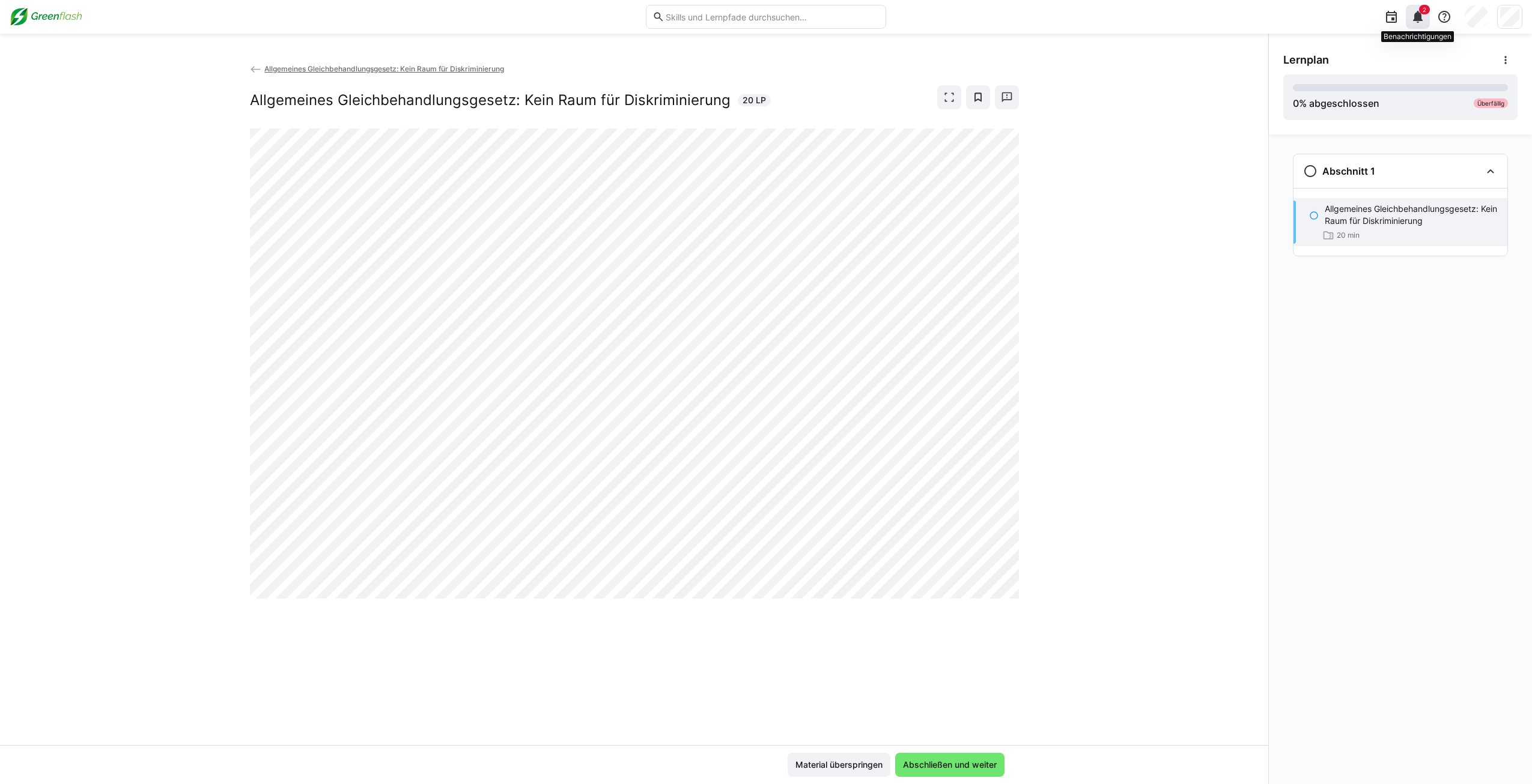
click at [1414, 10] on eds-icon at bounding box center [1418, 17] width 14 height 14
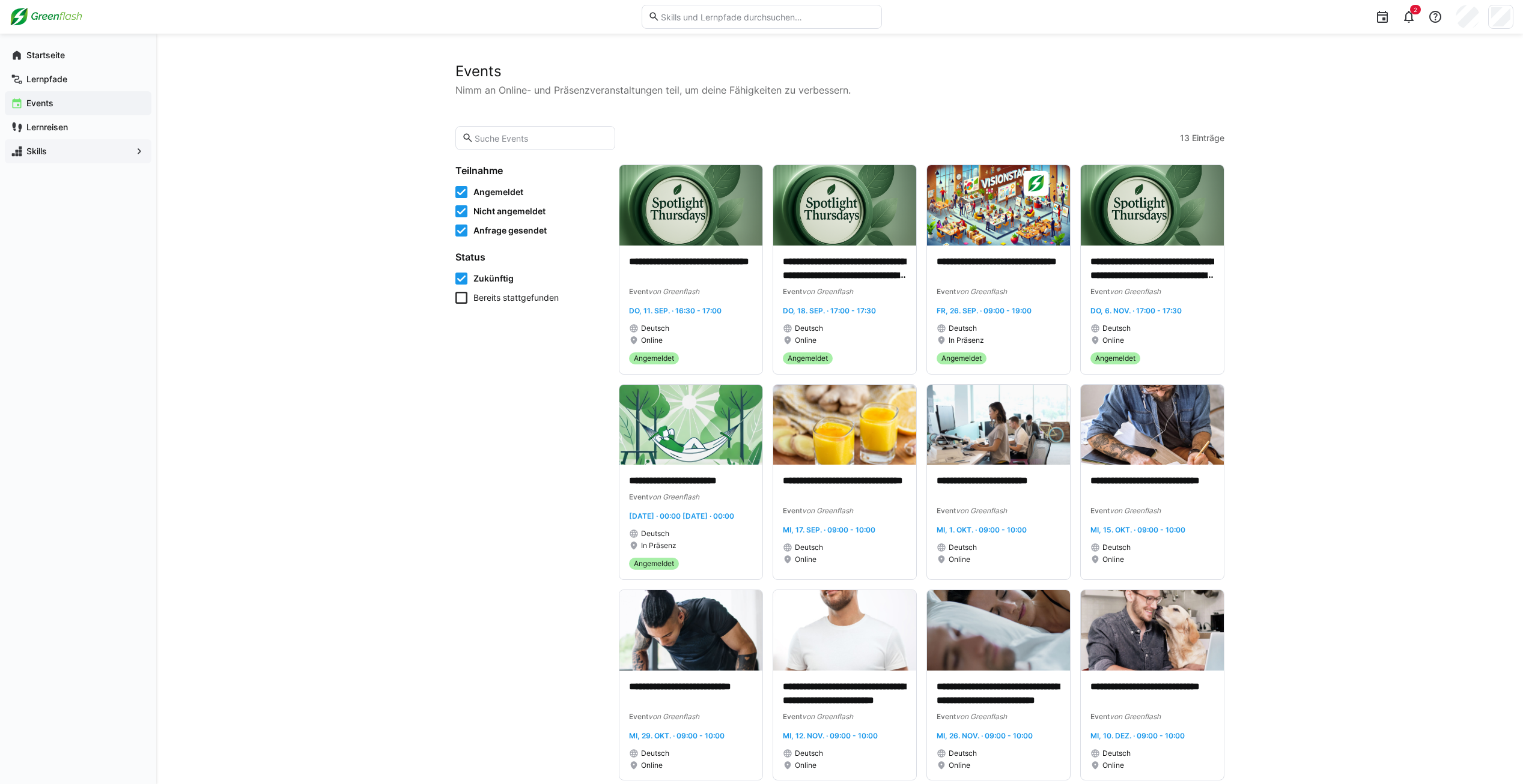
click at [49, 152] on span "Skills" at bounding box center [78, 151] width 107 height 12
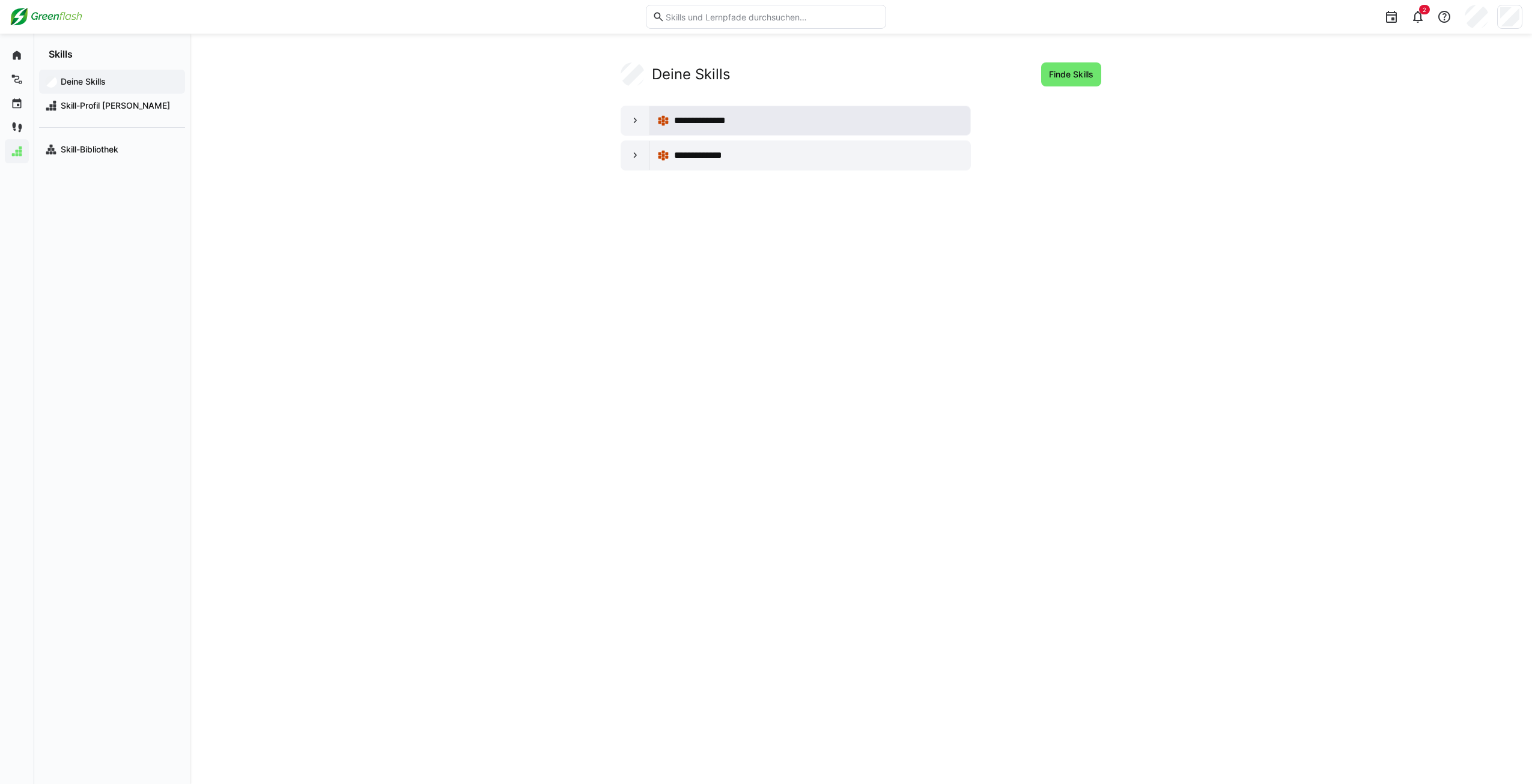
click at [718, 117] on span "**********" at bounding box center [707, 120] width 65 height 14
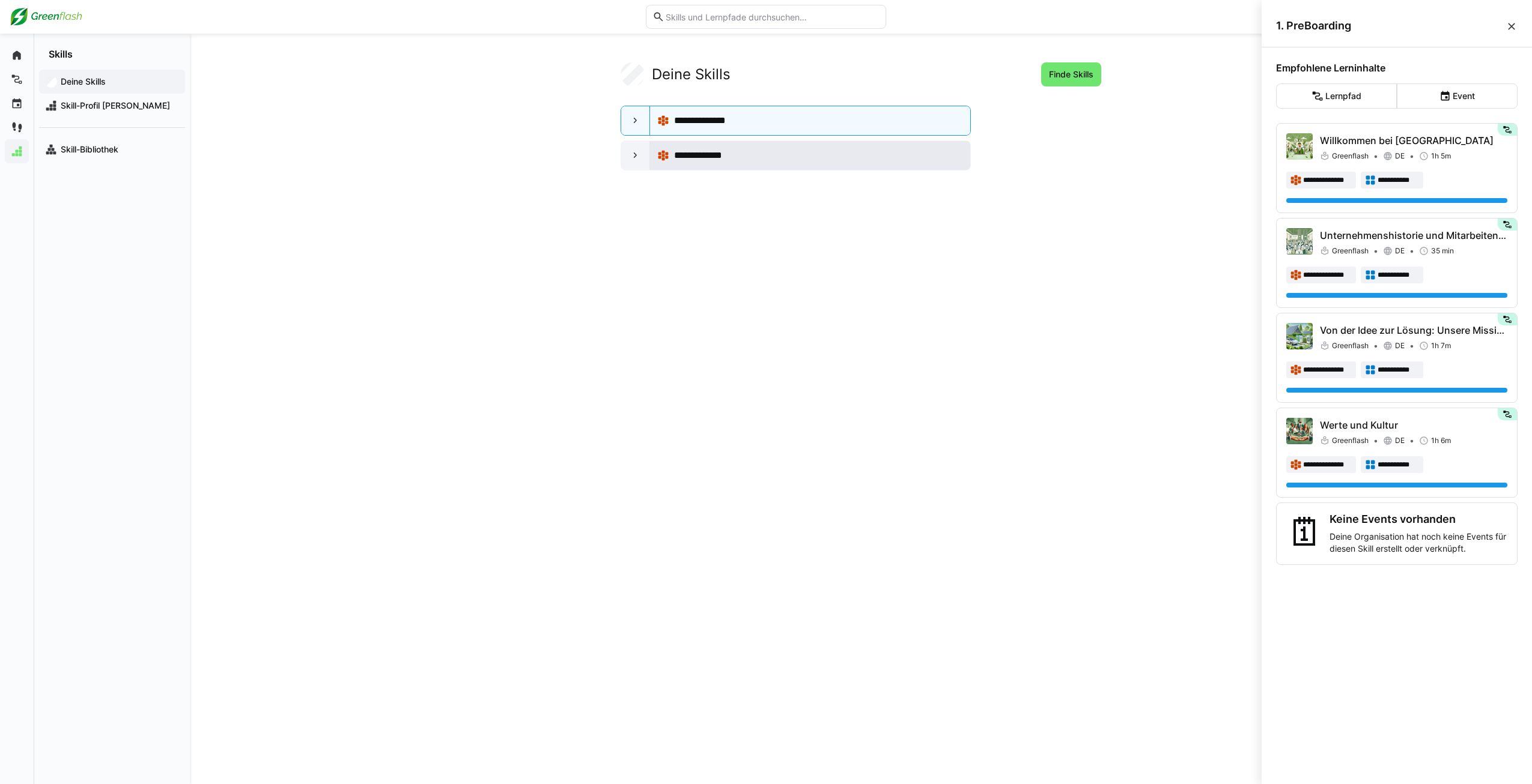
click at [733, 168] on div "**********" at bounding box center [810, 155] width 320 height 29
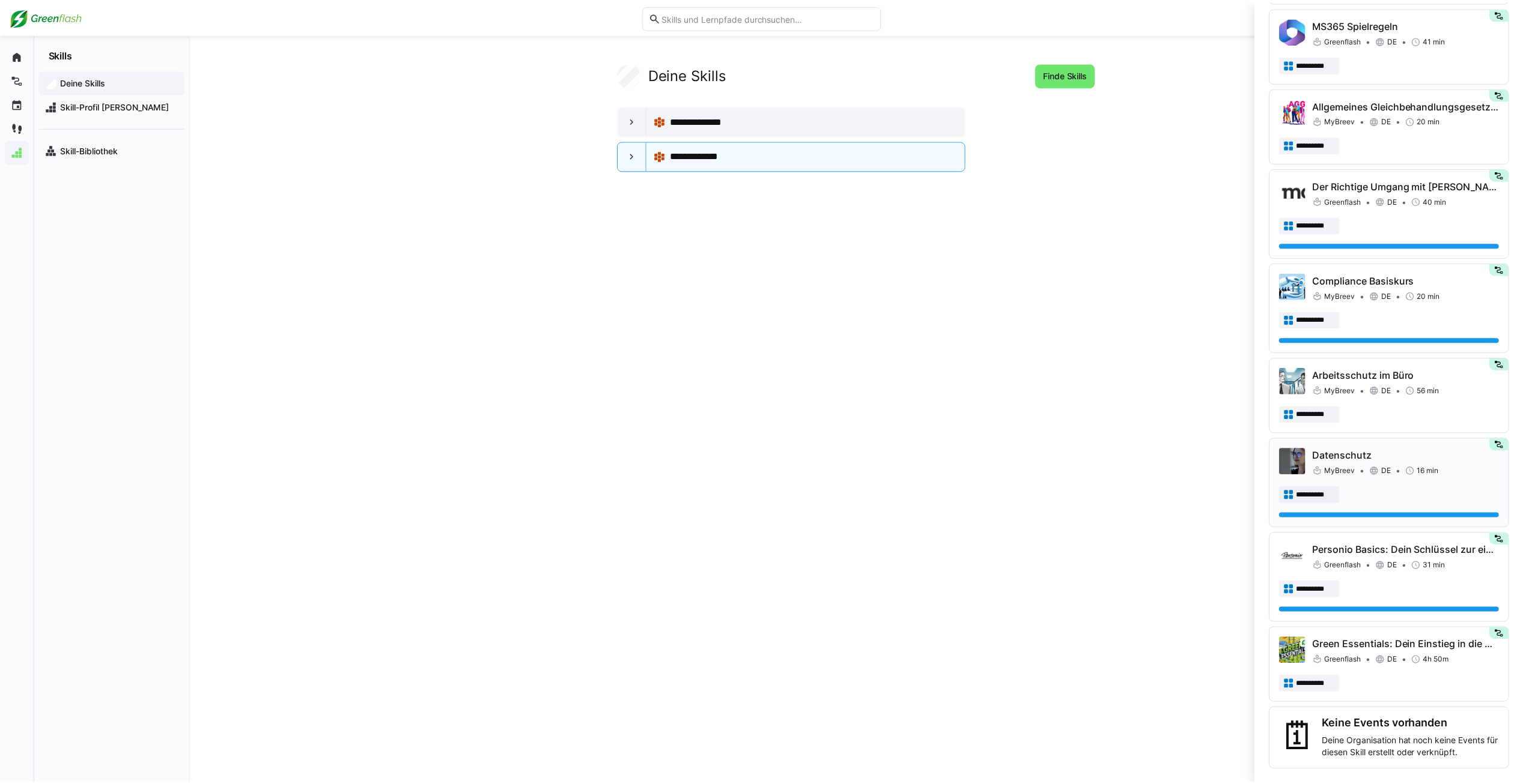
scroll to position [662, 0]
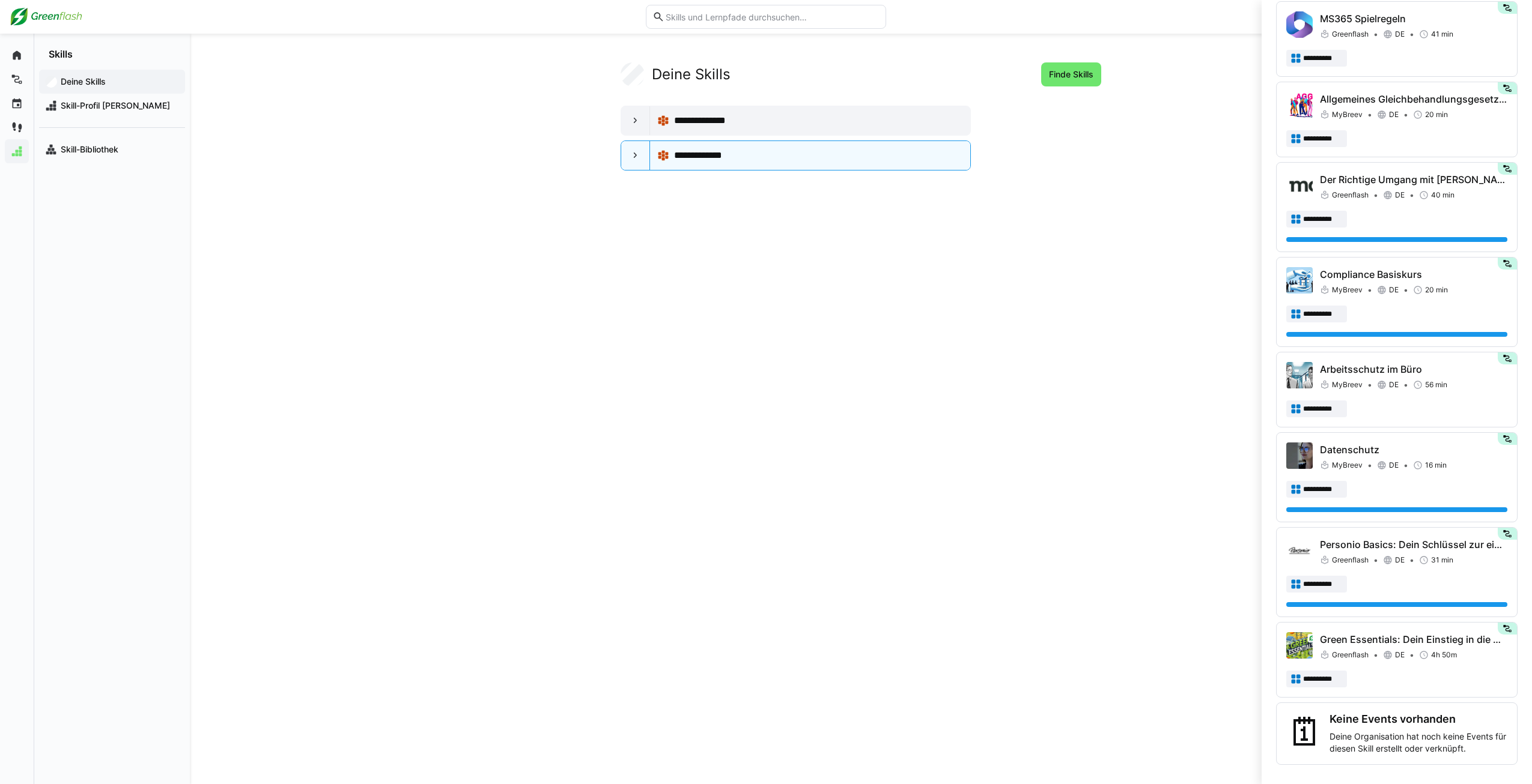
click at [141, 63] on div "Deine Skills Skill-Profil [PERSON_NAME] Skill-Bibliothek" at bounding box center [112, 116] width 155 height 111
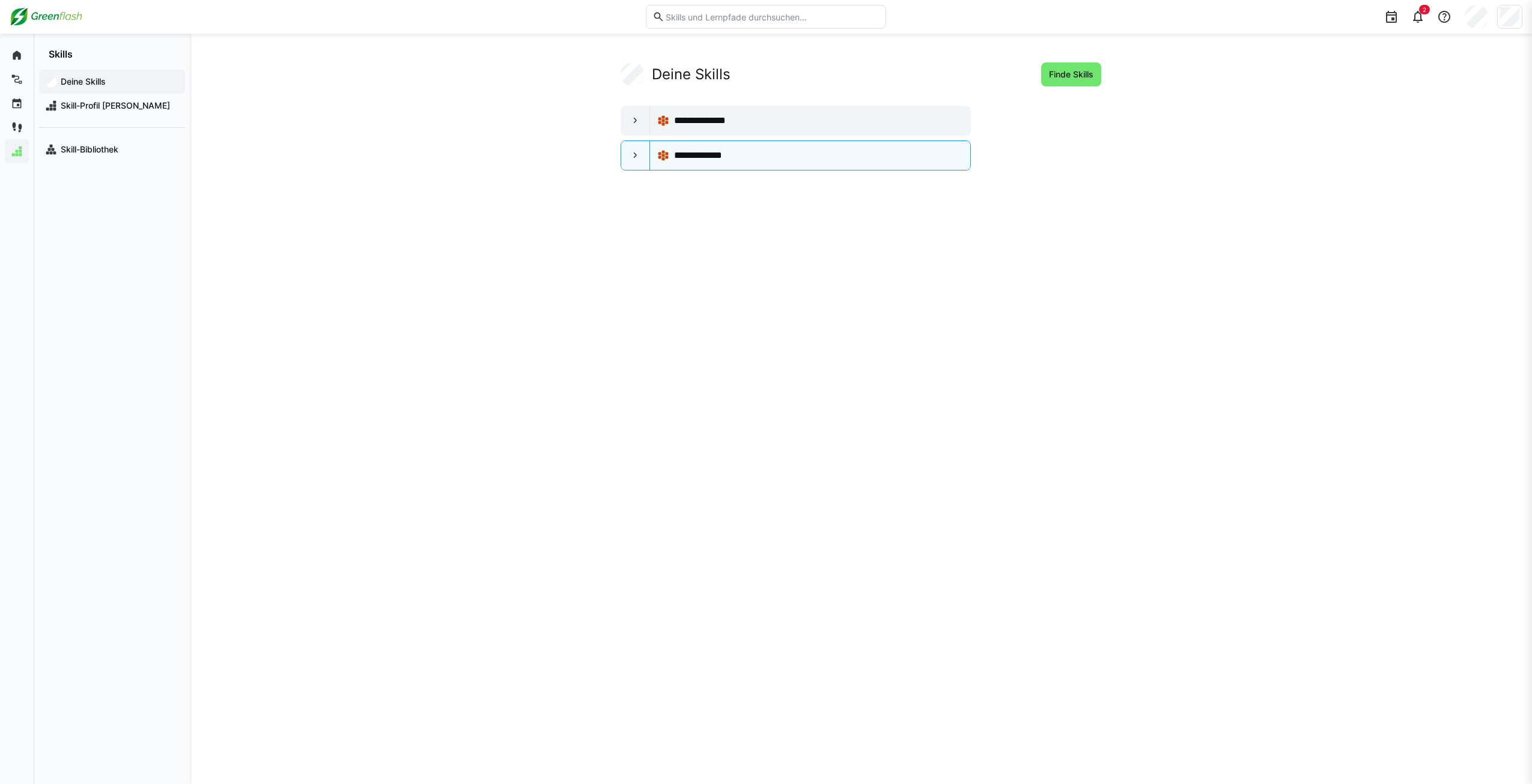
click at [85, 60] on div "Deine Skills Skill-Profil [PERSON_NAME] Skill-Bibliothek" at bounding box center [112, 116] width 155 height 111
click at [0, 0] on app-navigation-label "Startseite" at bounding box center [0, 0] width 0 height 0
